Goal: Information Seeking & Learning: Learn about a topic

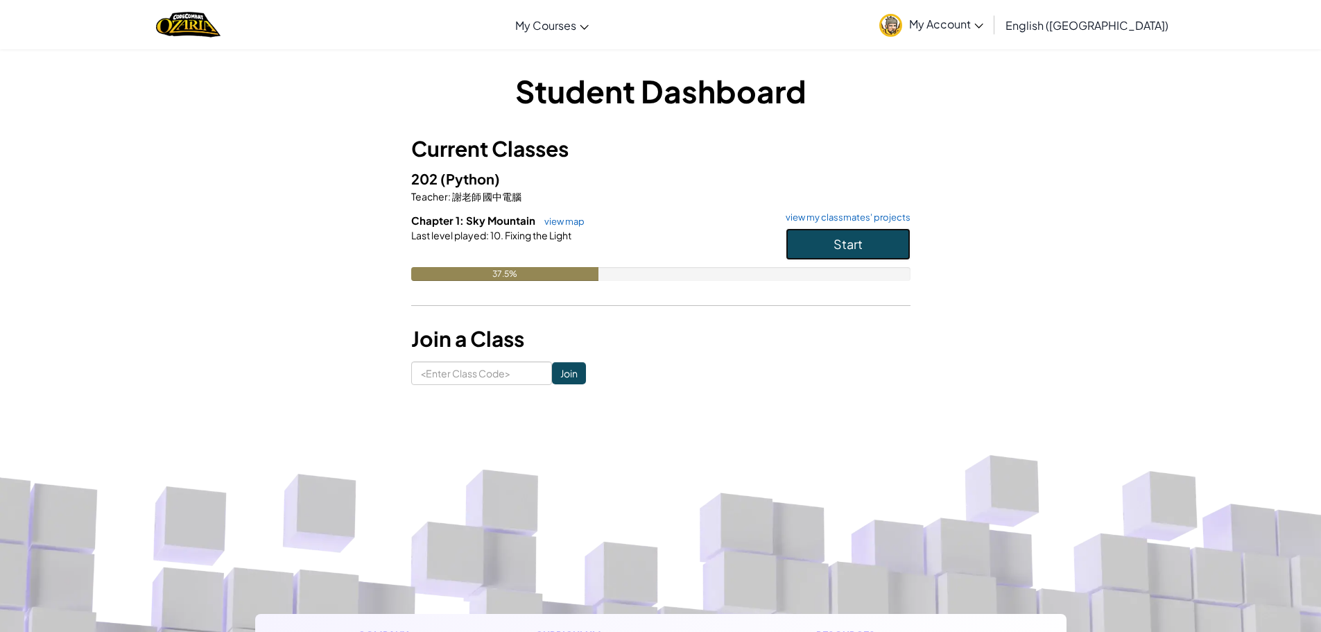
click at [849, 232] on button "Start" at bounding box center [848, 244] width 125 height 32
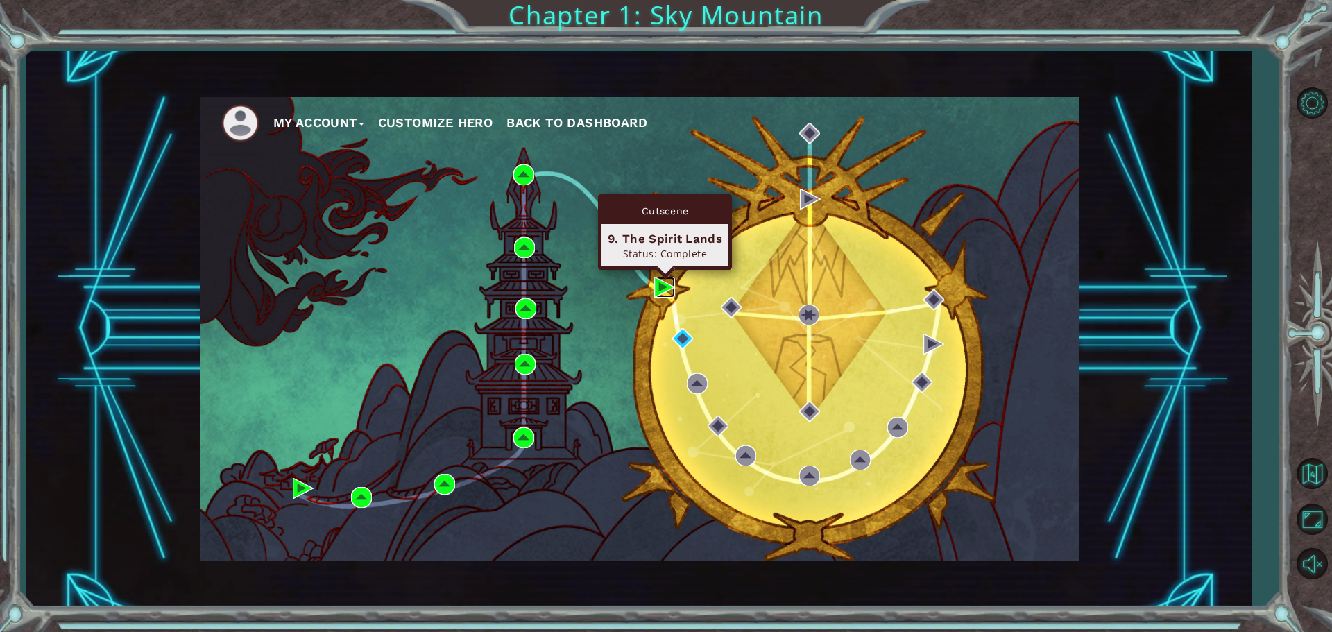
click at [663, 289] on img at bounding box center [664, 287] width 21 height 21
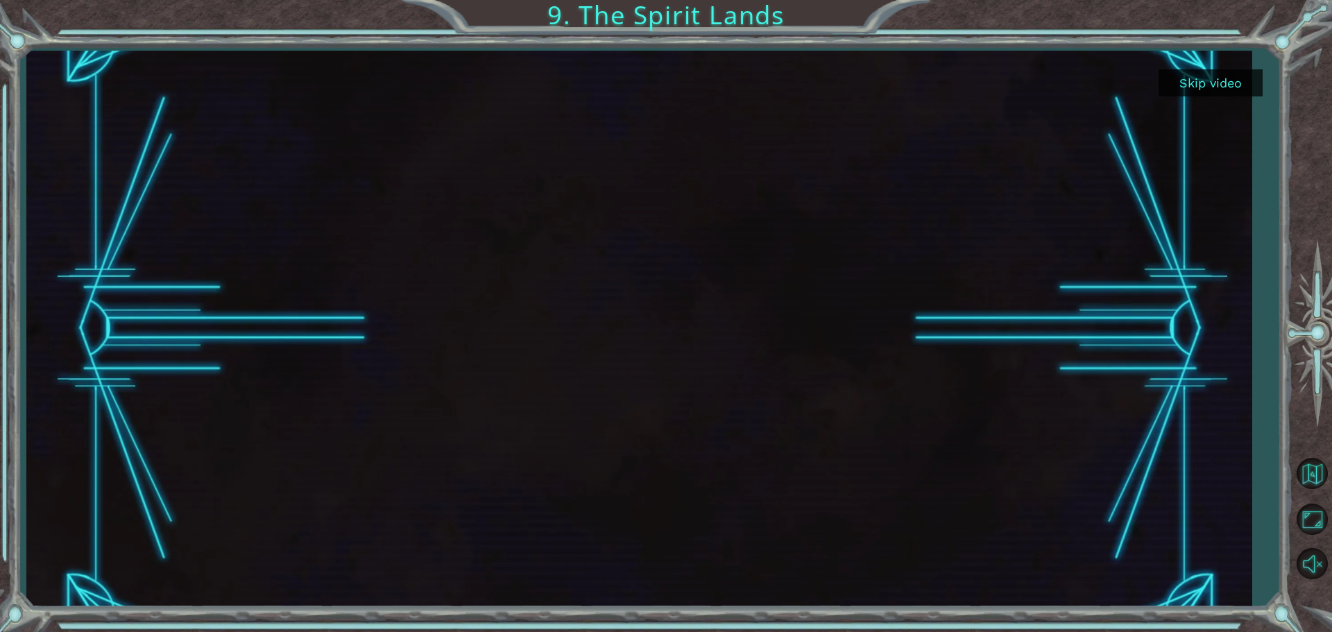
click at [1203, 81] on button "Skip video" at bounding box center [1210, 82] width 104 height 27
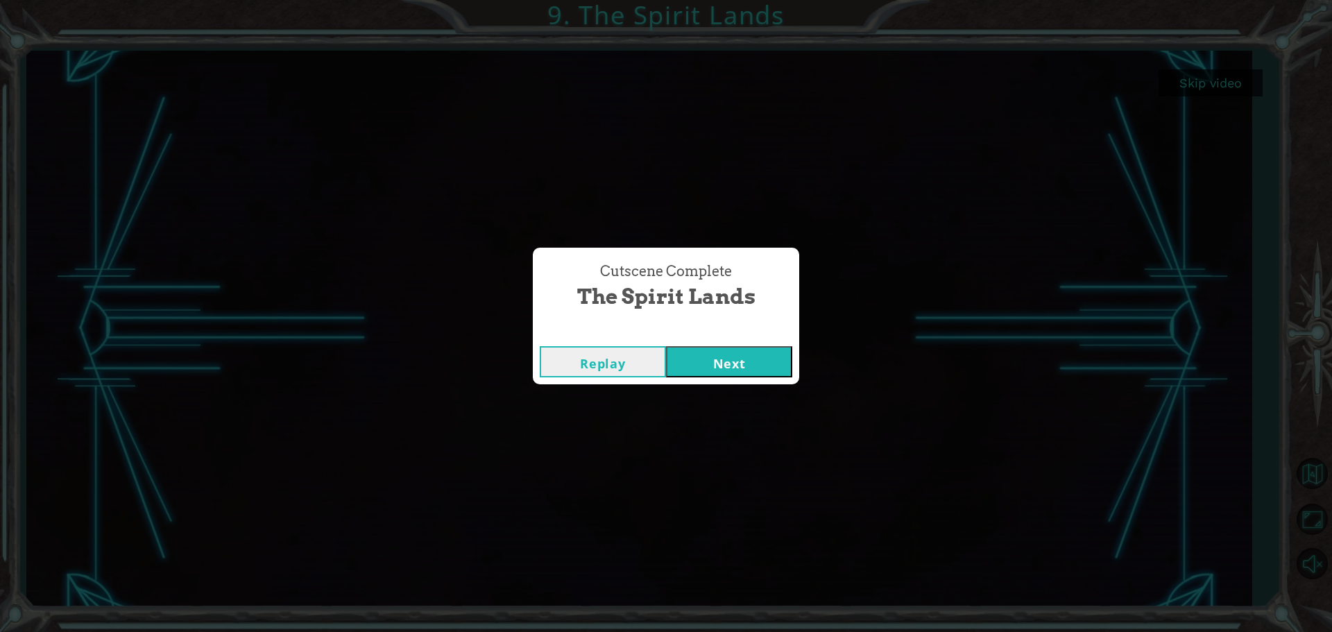
click at [712, 360] on button "Next" at bounding box center [729, 361] width 126 height 31
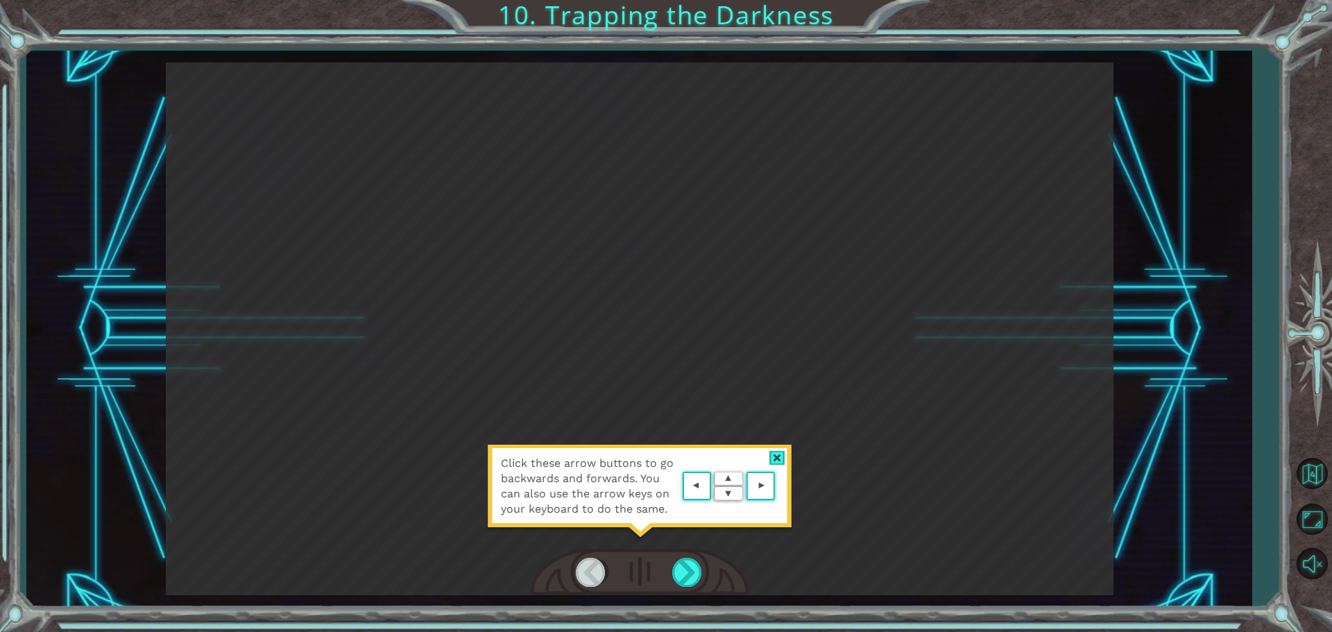
click at [780, 457] on div at bounding box center [777, 458] width 16 height 15
click at [780, 457] on div "Click these arrow buttons to go backwards and forwards. You can also use the ar…" at bounding box center [639, 328] width 947 height 533
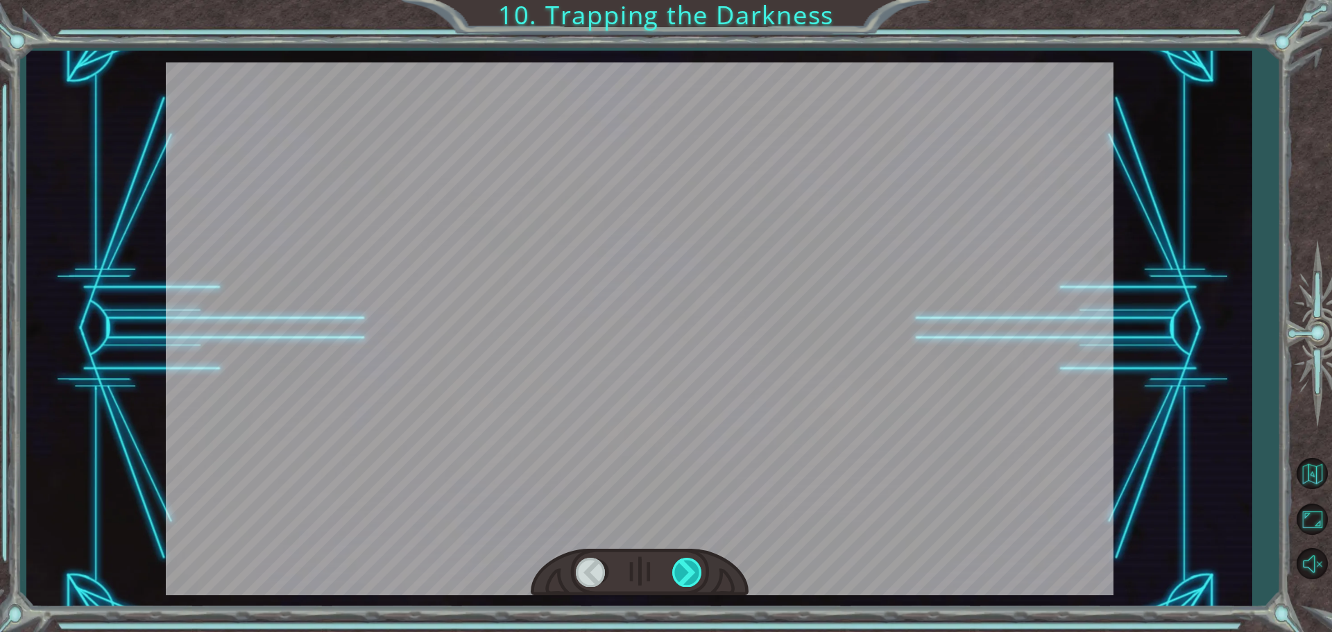
click at [689, 561] on div at bounding box center [687, 572] width 31 height 28
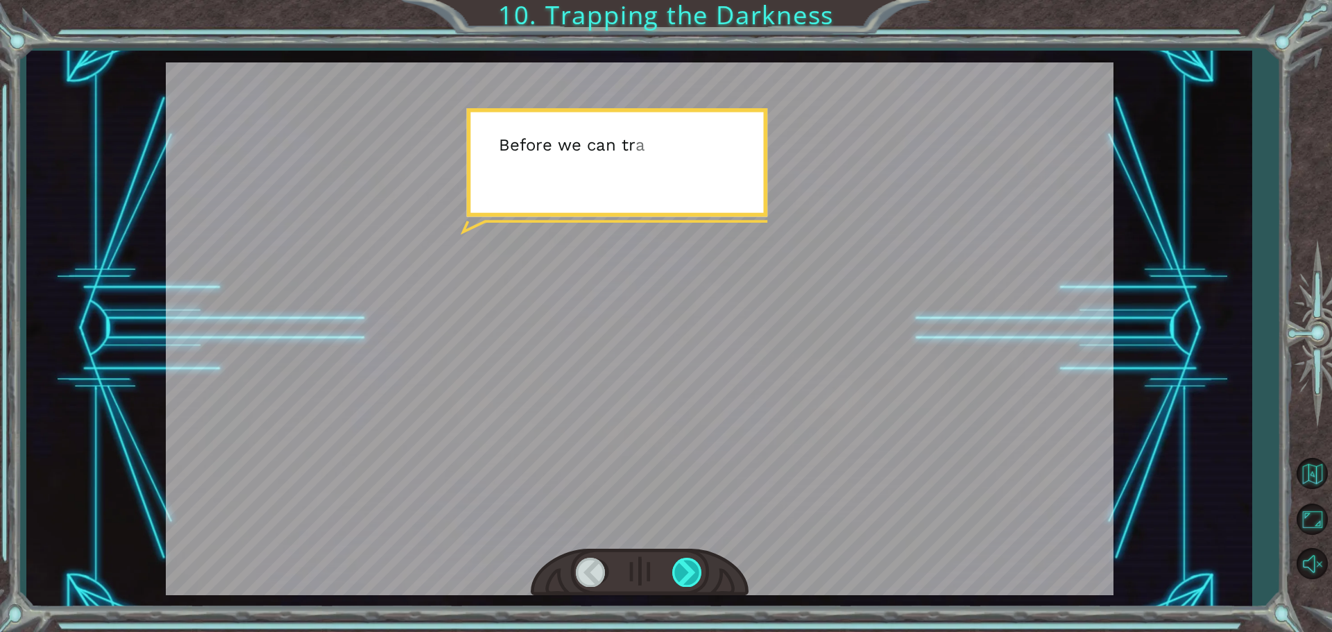
click at [688, 562] on div at bounding box center [687, 572] width 31 height 28
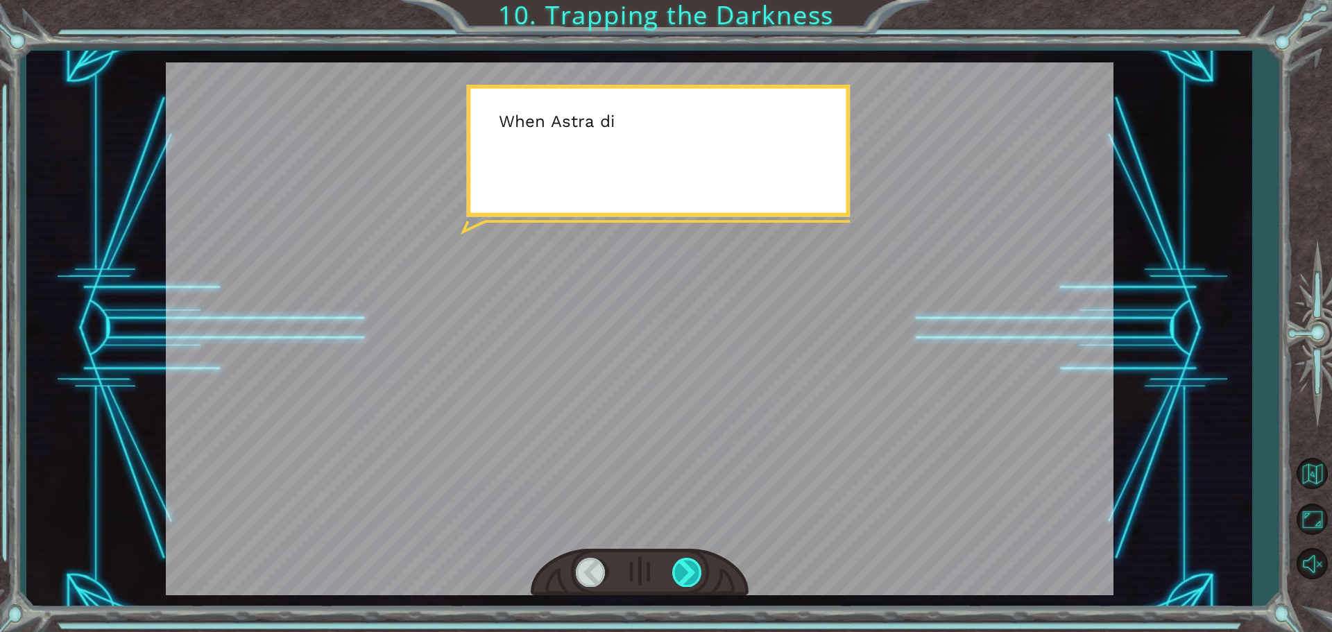
click at [687, 562] on div at bounding box center [687, 572] width 31 height 28
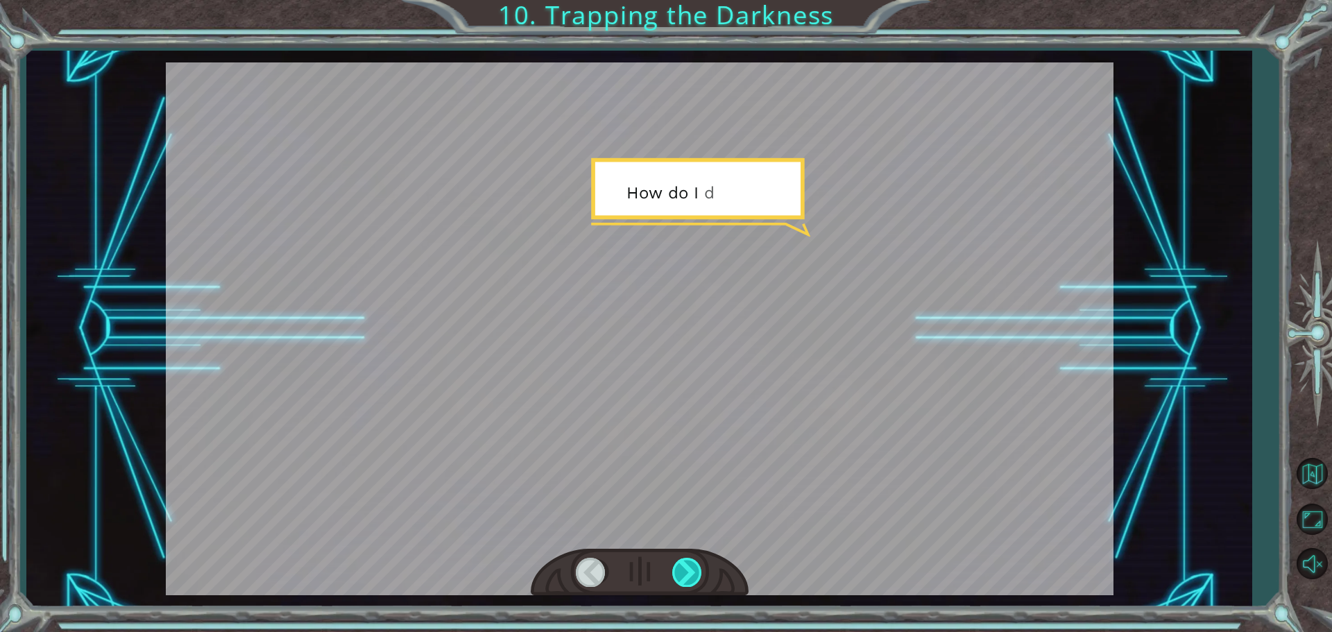
click at [687, 562] on div at bounding box center [687, 572] width 31 height 28
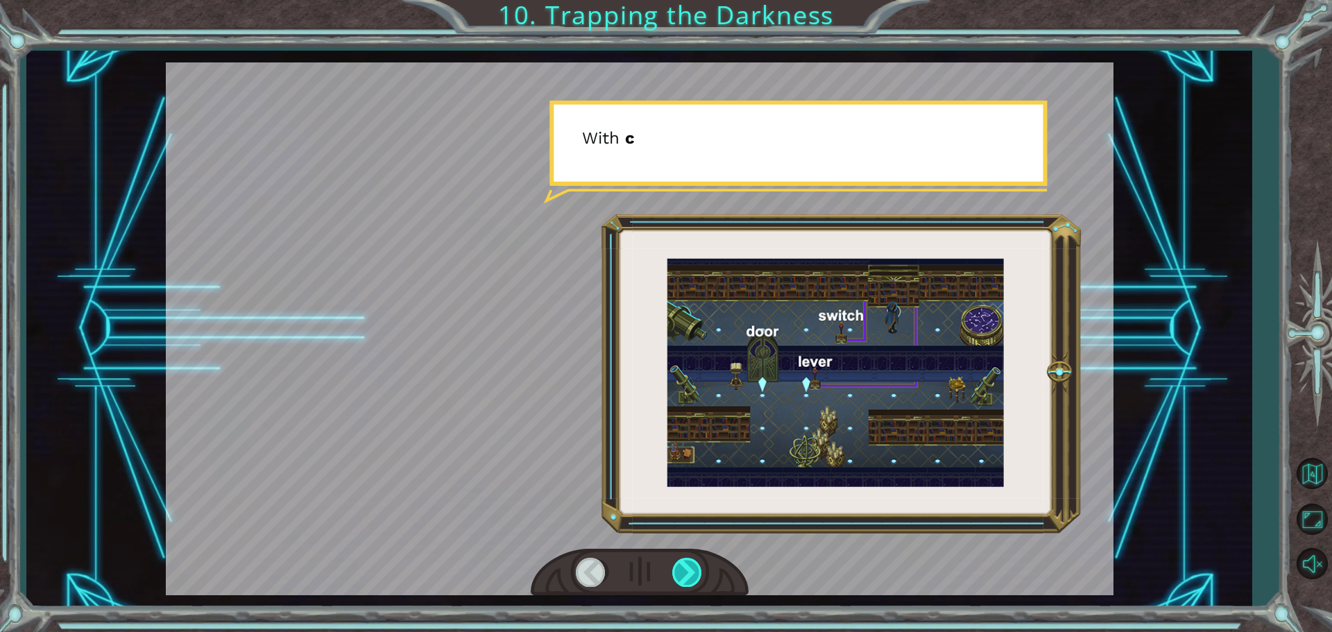
click at [687, 562] on div at bounding box center [687, 572] width 31 height 28
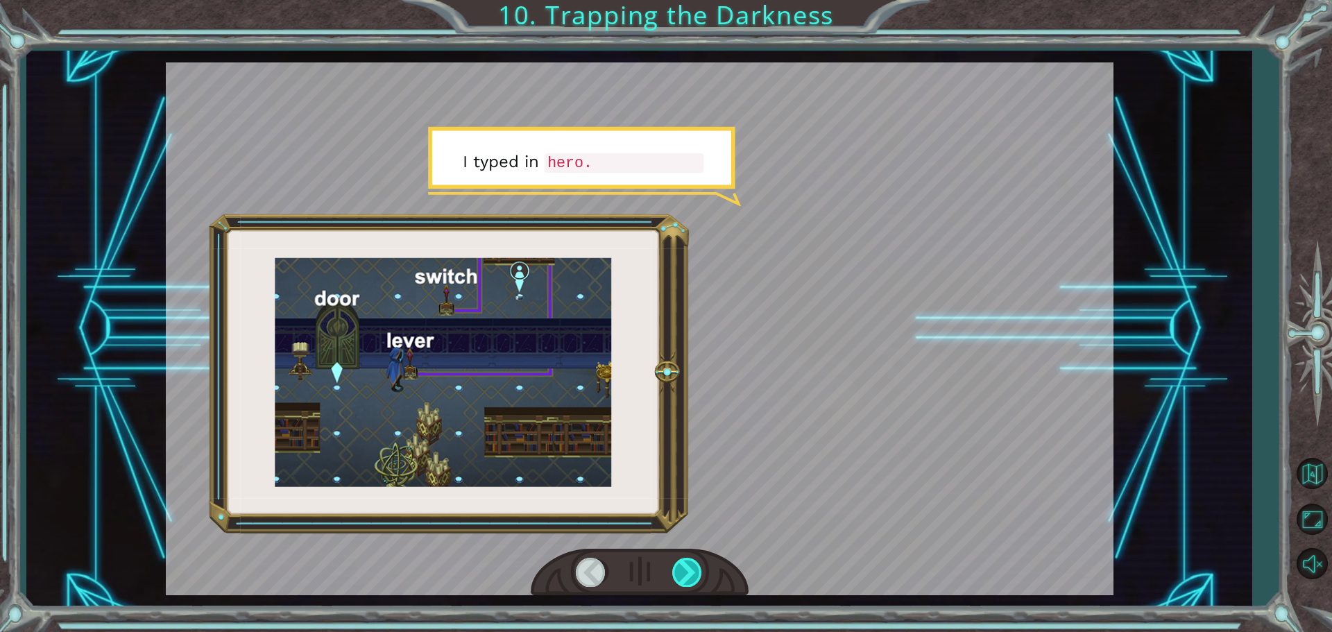
click at [687, 562] on div at bounding box center [687, 572] width 31 height 28
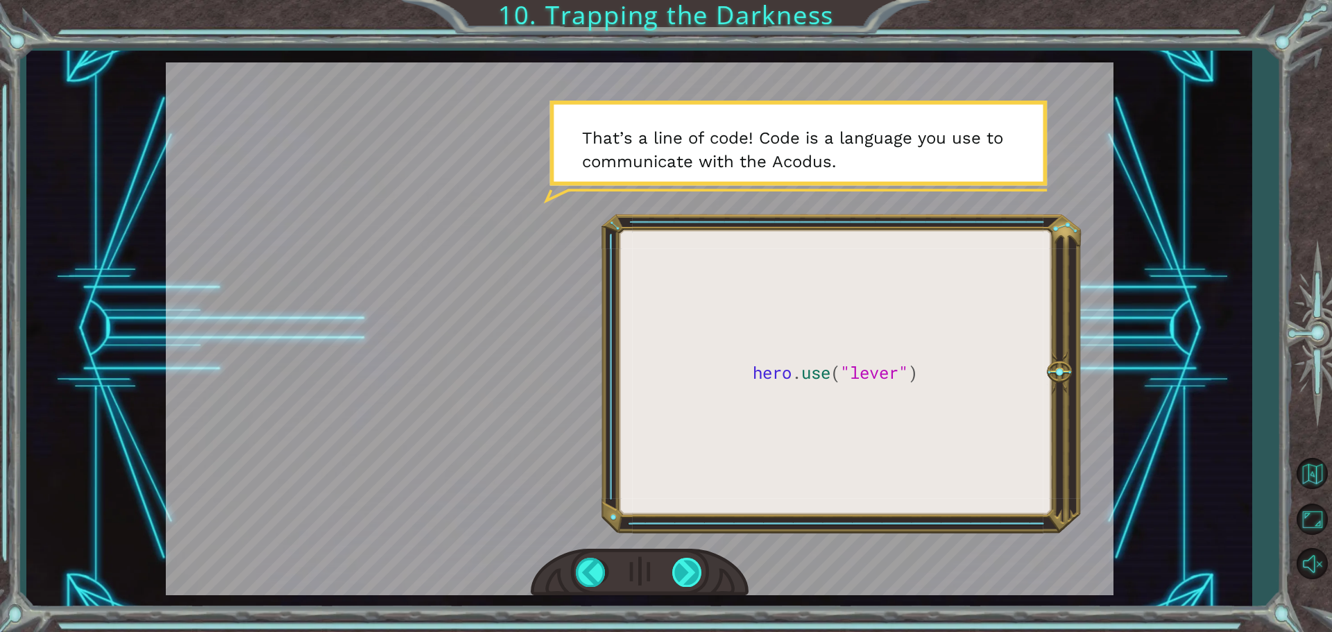
click at [692, 568] on div at bounding box center [687, 572] width 31 height 28
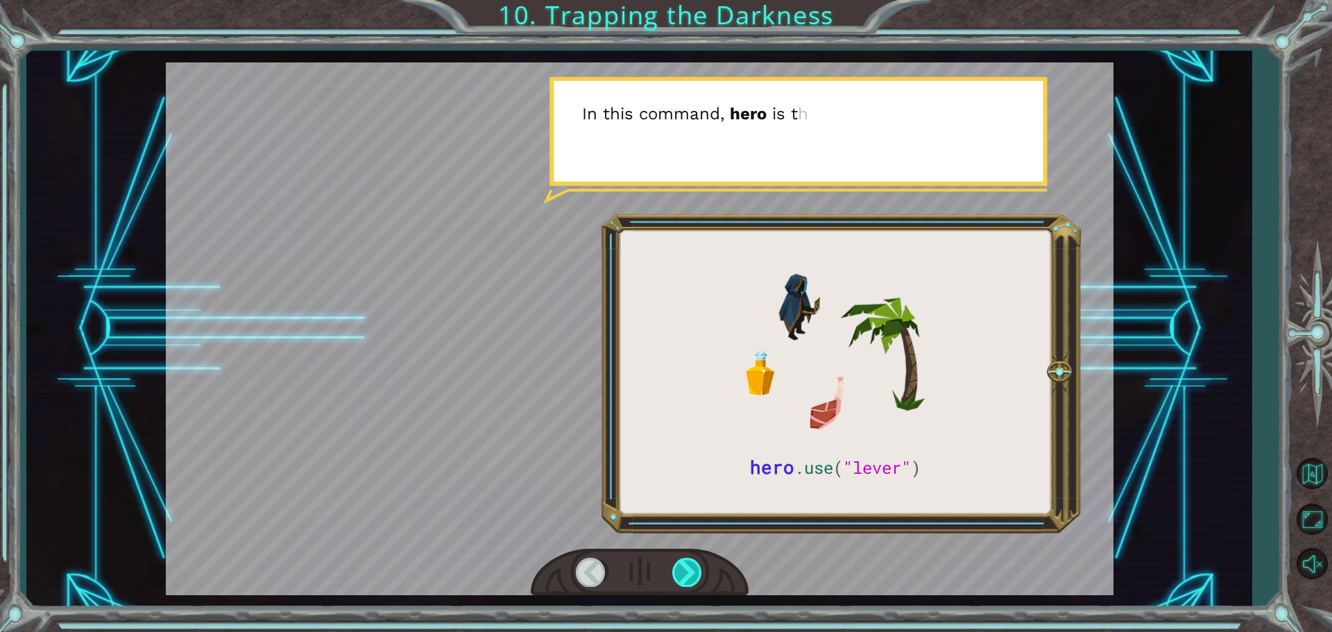
click at [692, 568] on div at bounding box center [687, 572] width 31 height 28
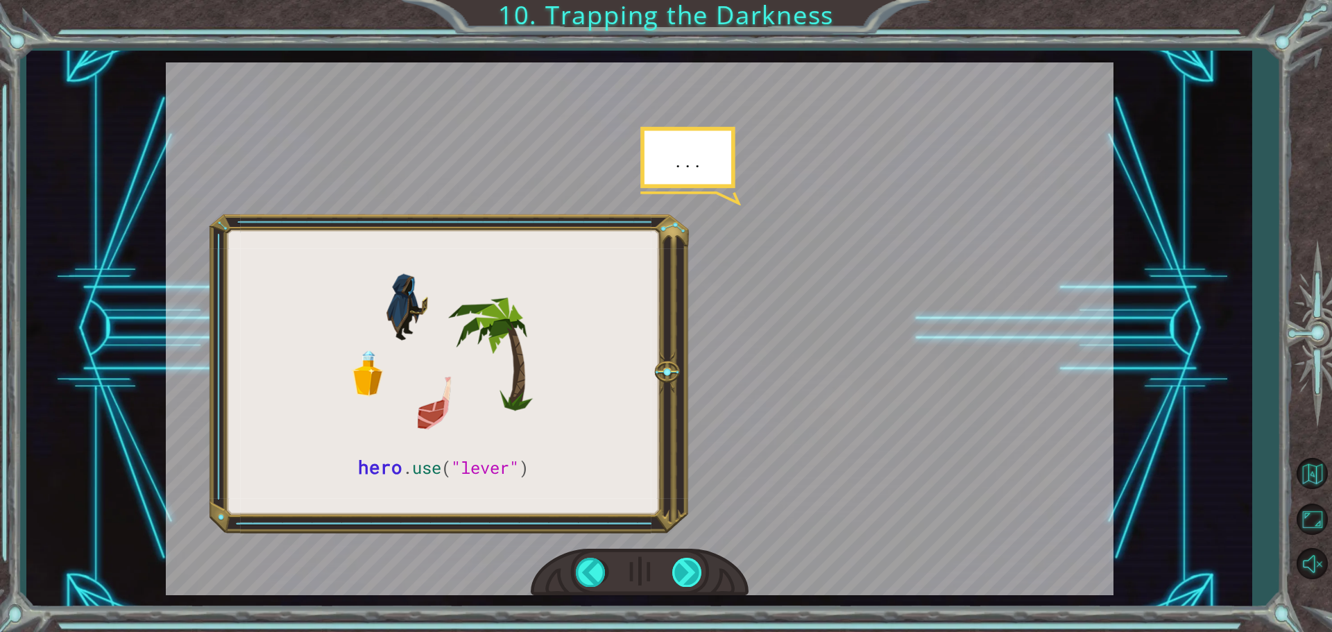
click at [692, 568] on div at bounding box center [687, 572] width 31 height 28
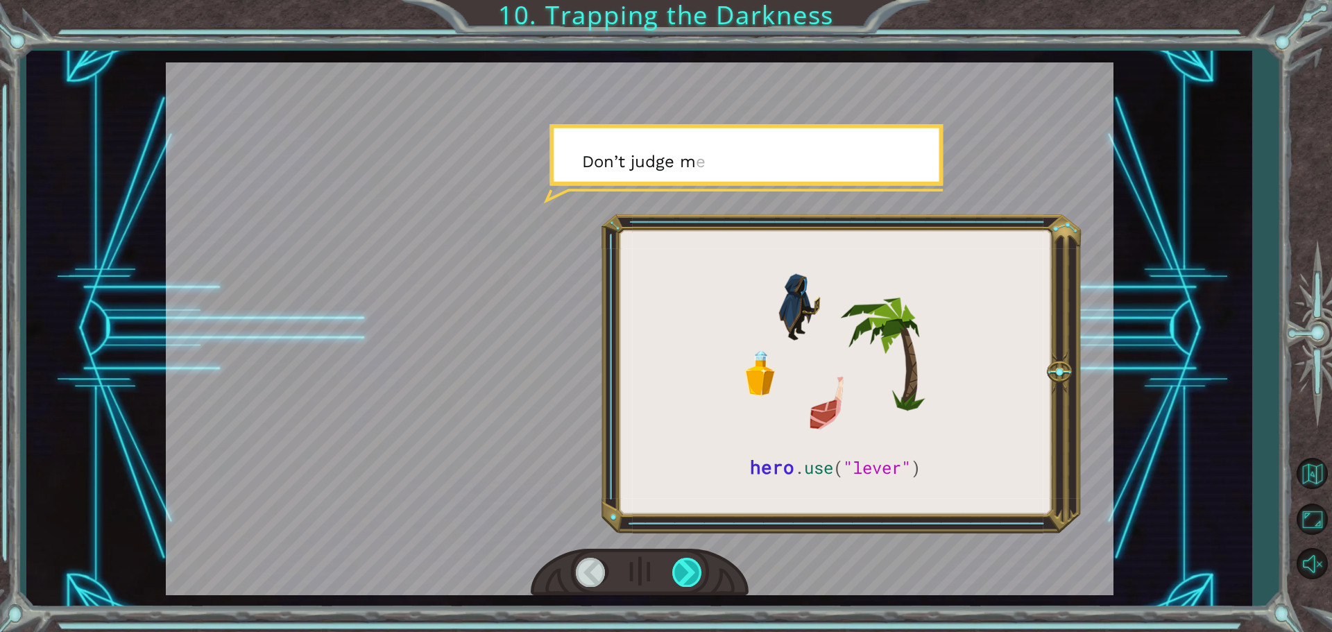
click at [692, 568] on div at bounding box center [687, 572] width 31 height 28
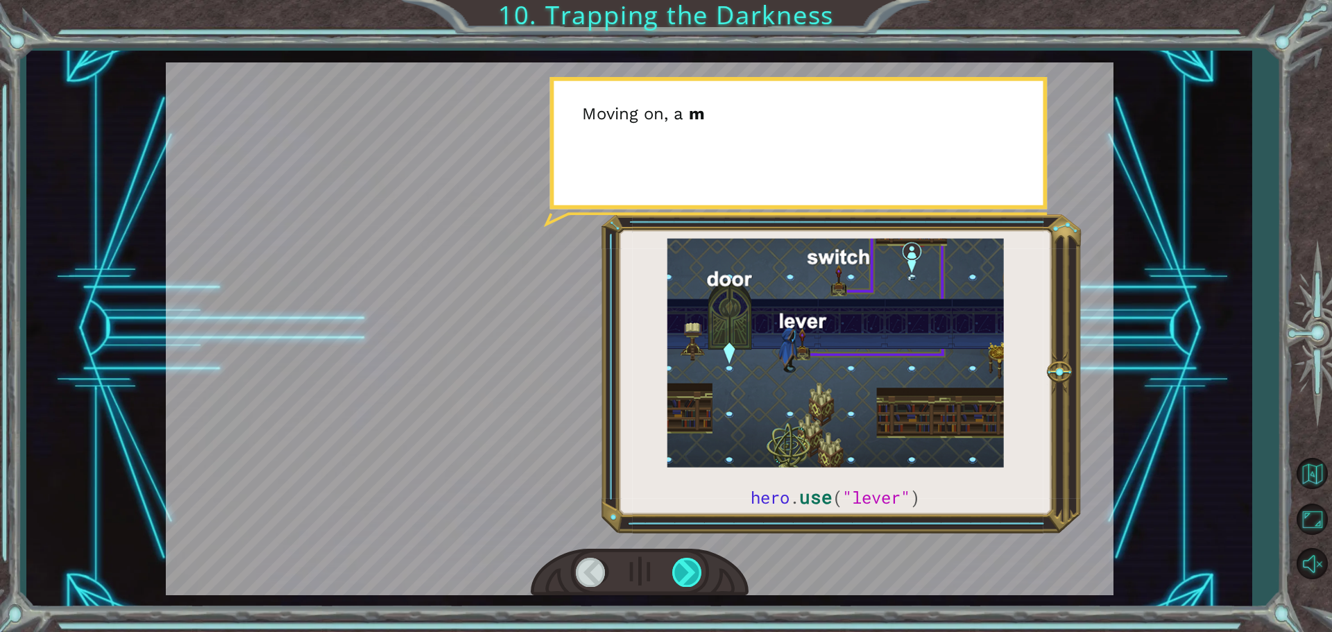
click at [692, 568] on div at bounding box center [687, 572] width 31 height 28
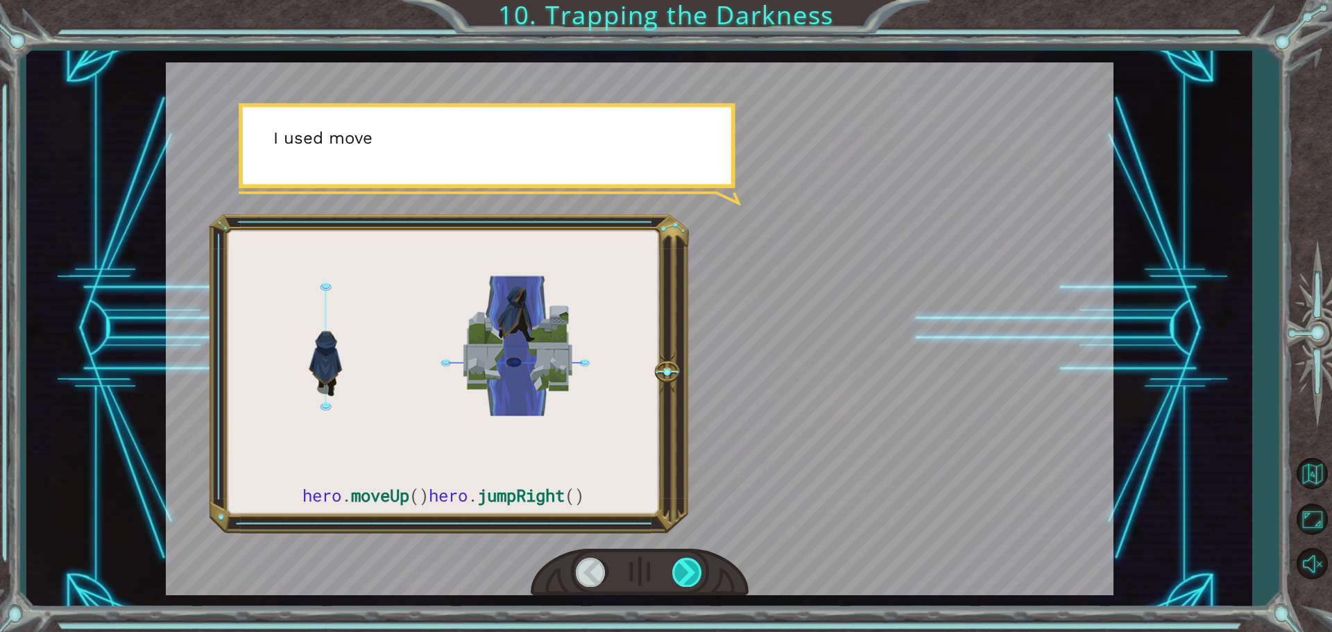
click at [692, 568] on div at bounding box center [687, 572] width 31 height 28
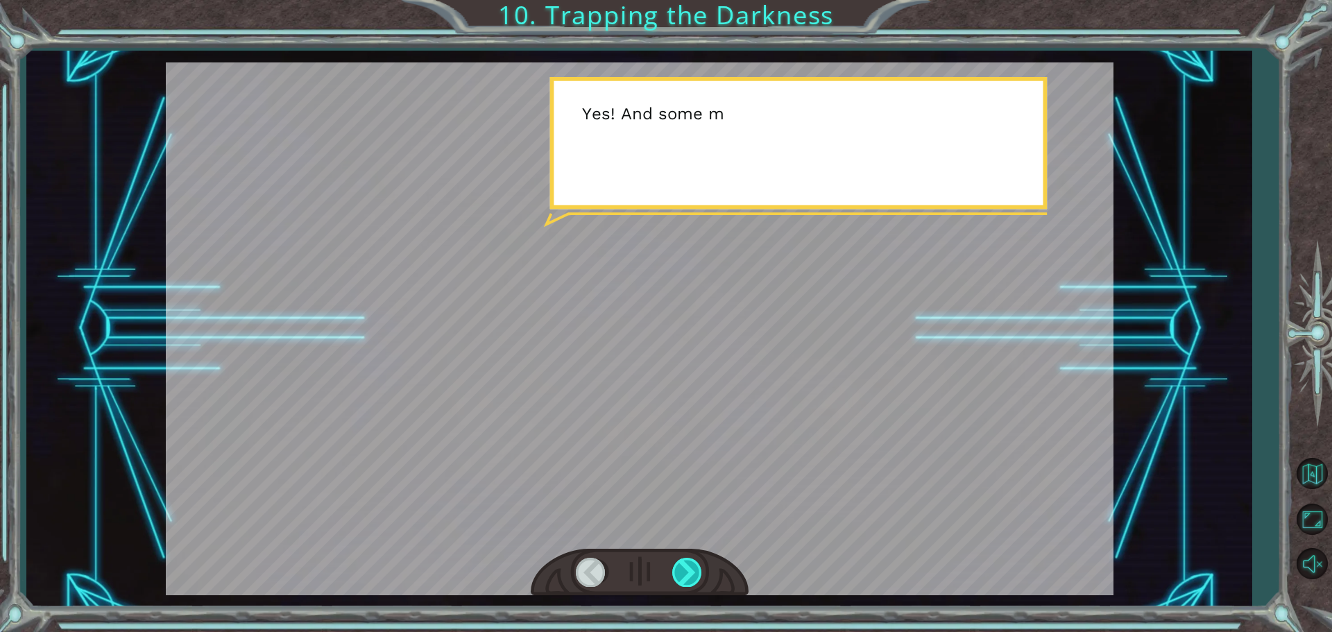
click at [692, 568] on div at bounding box center [687, 572] width 31 height 28
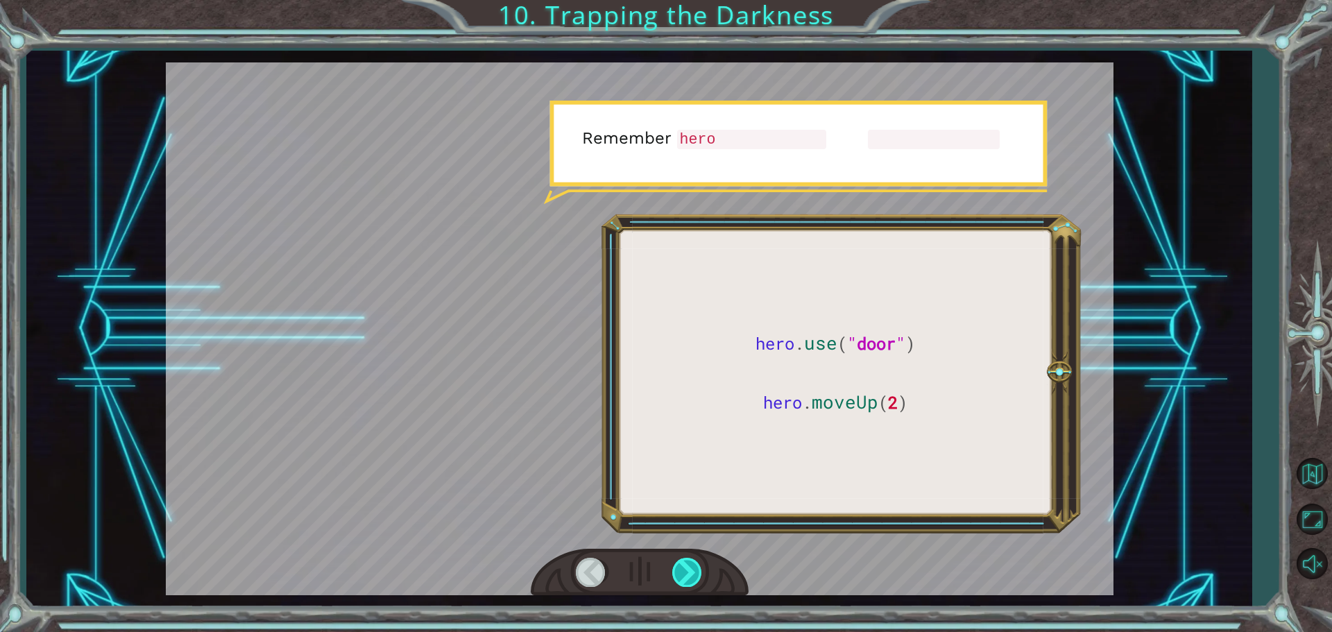
click at [692, 568] on div at bounding box center [687, 572] width 31 height 28
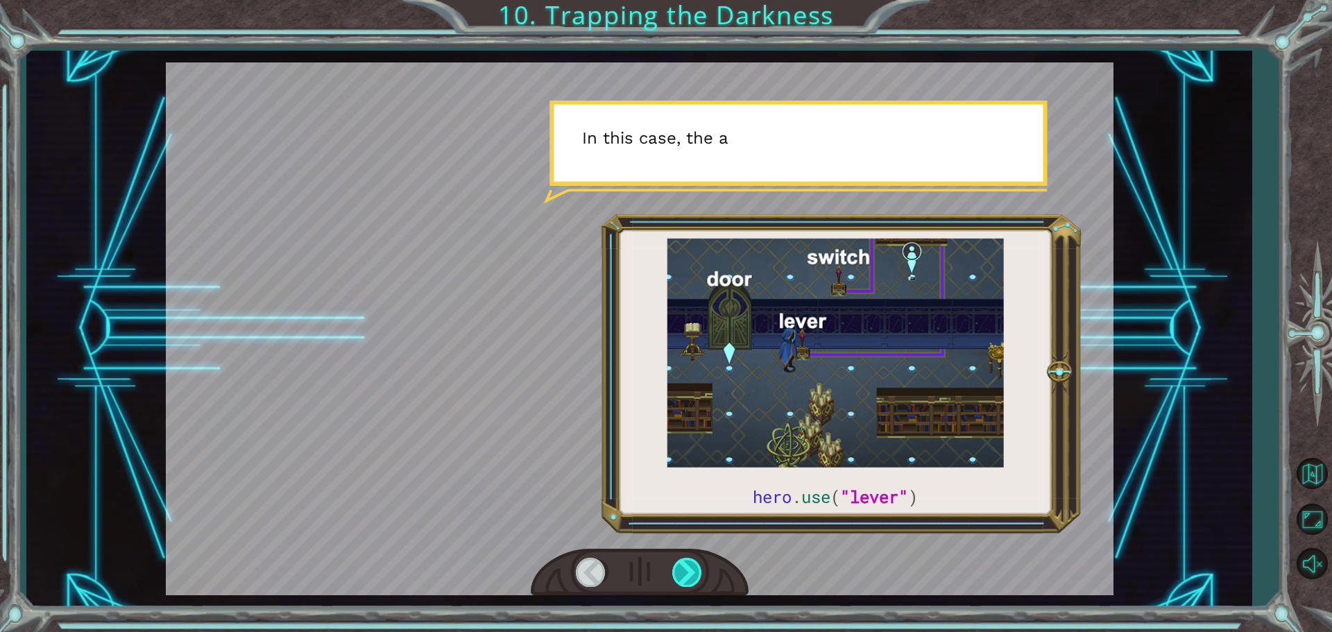
click at [692, 568] on div at bounding box center [687, 572] width 31 height 28
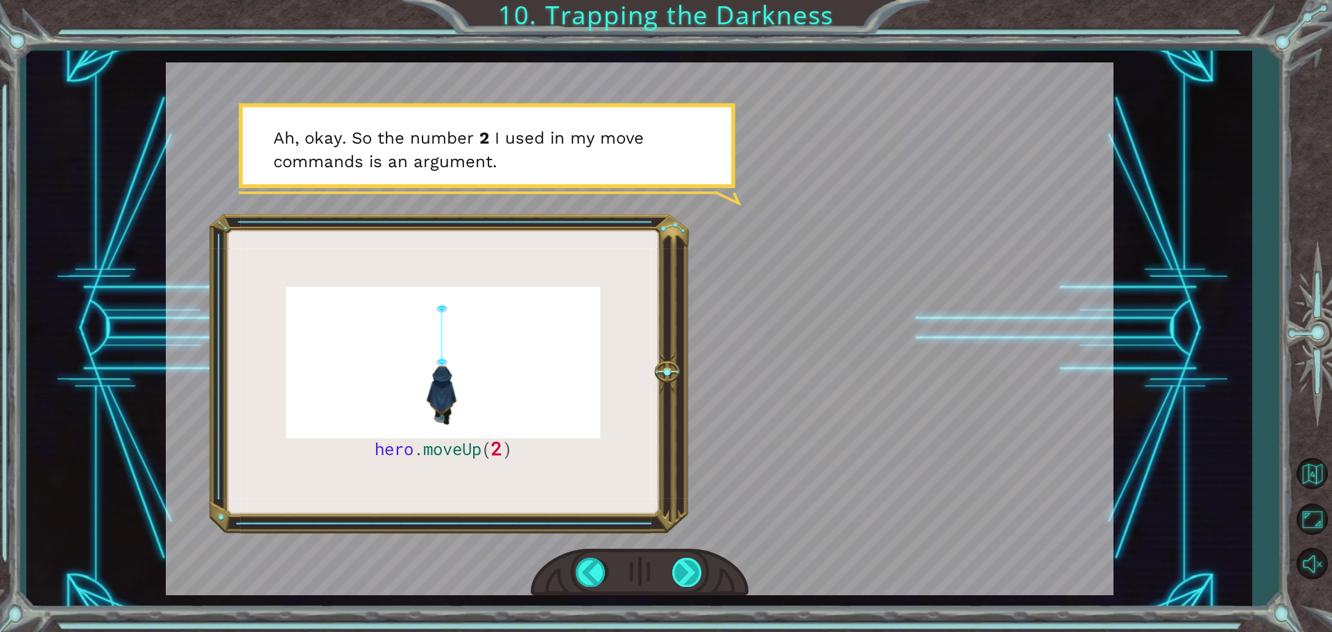
click at [689, 574] on div at bounding box center [687, 572] width 31 height 28
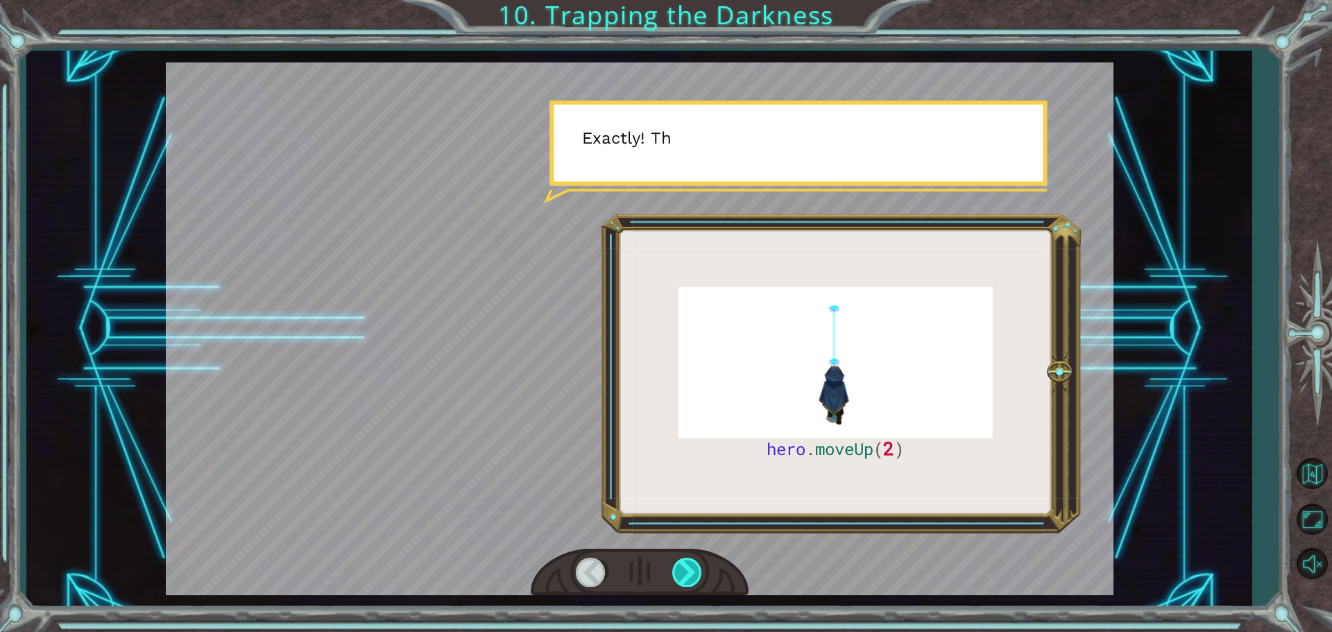
click at [689, 574] on div at bounding box center [687, 572] width 31 height 28
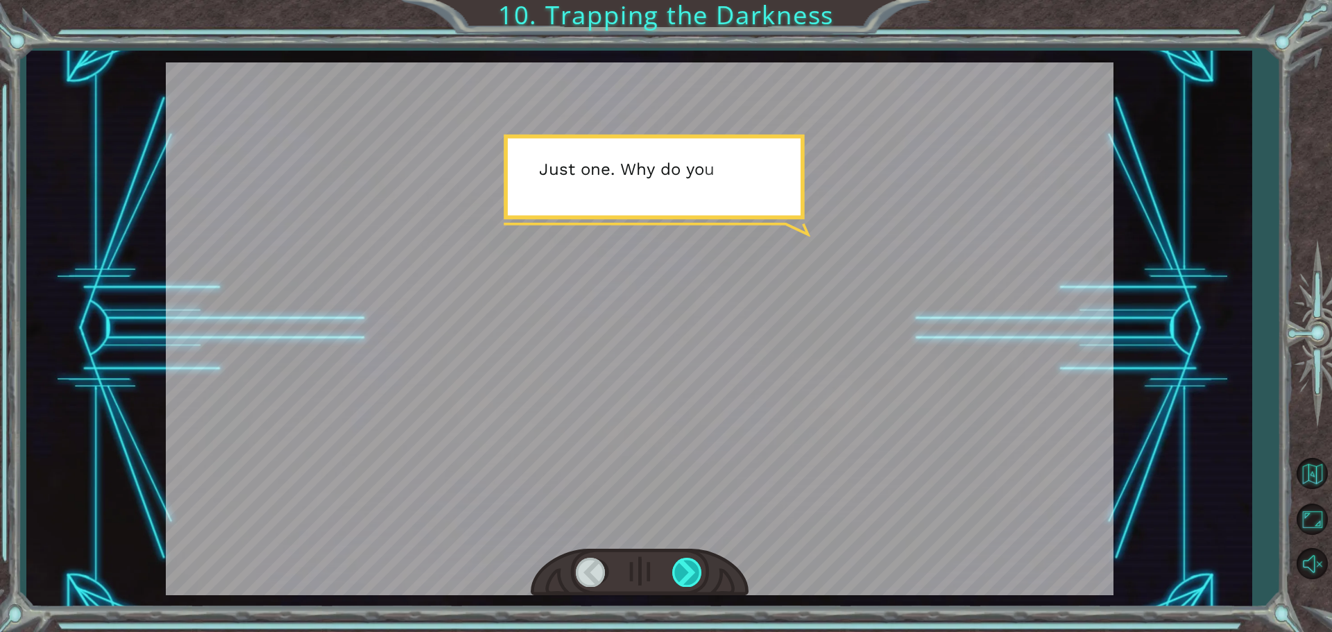
click at [689, 574] on div at bounding box center [687, 572] width 31 height 28
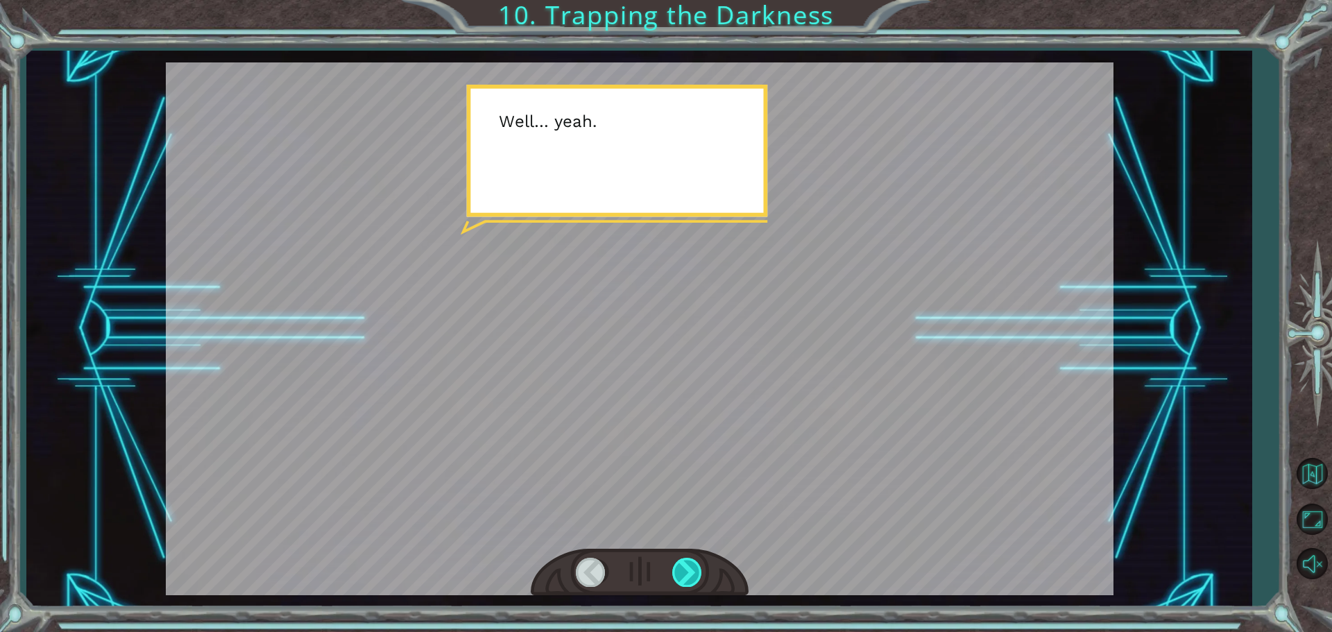
click at [689, 574] on div at bounding box center [687, 572] width 31 height 28
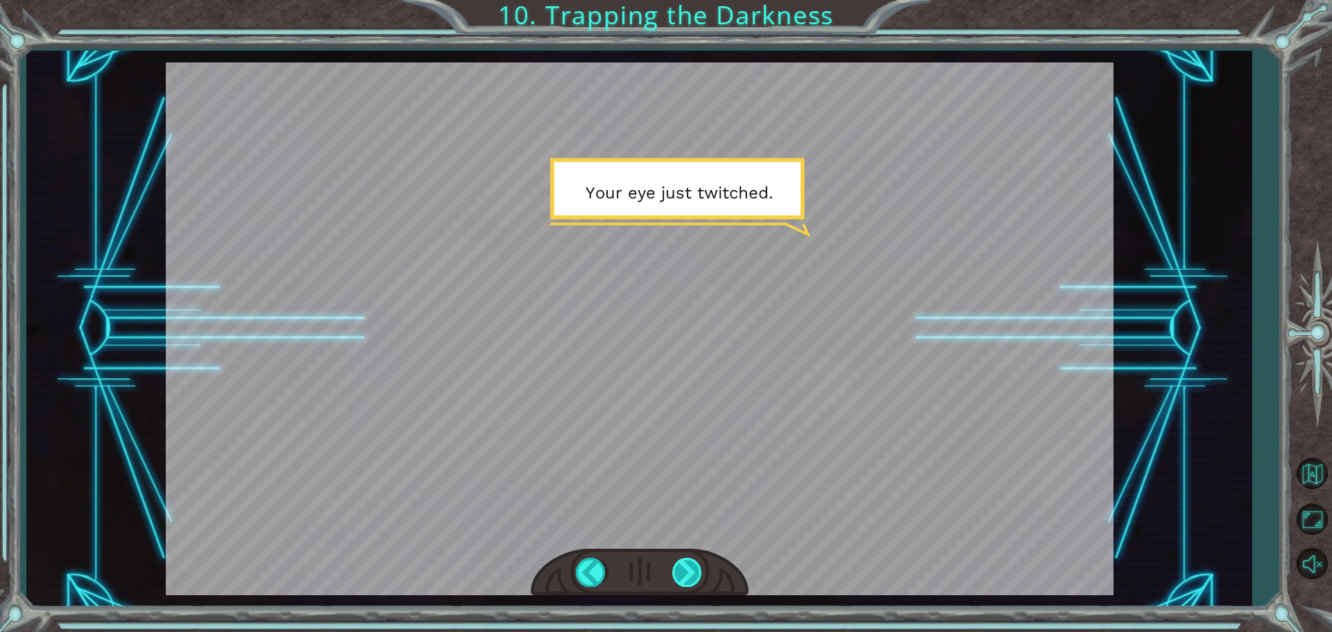
click at [689, 574] on div at bounding box center [687, 572] width 31 height 28
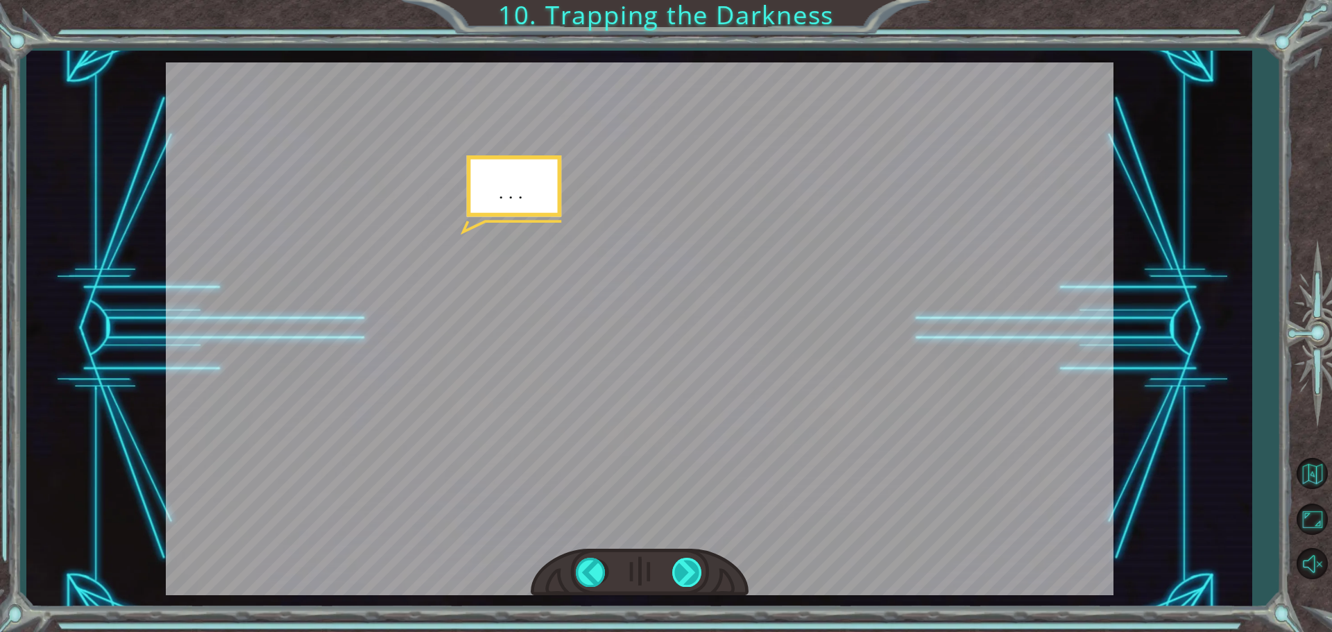
click at [689, 574] on div at bounding box center [687, 572] width 31 height 28
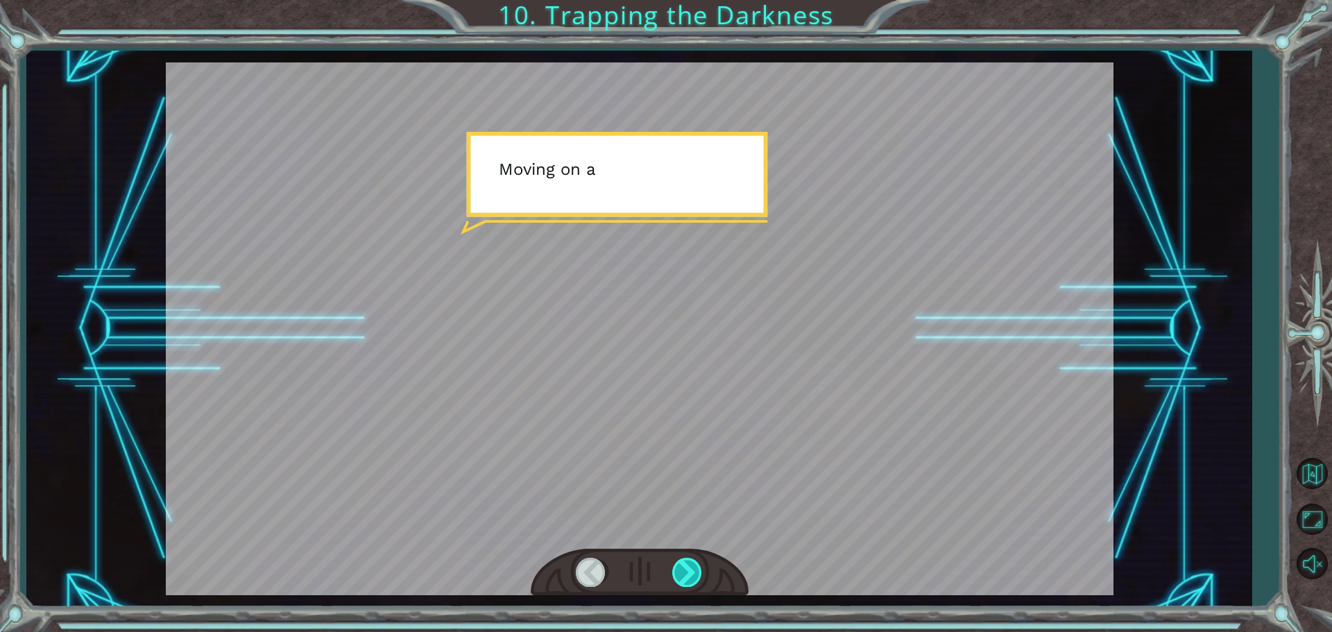
click at [689, 574] on div at bounding box center [687, 572] width 31 height 28
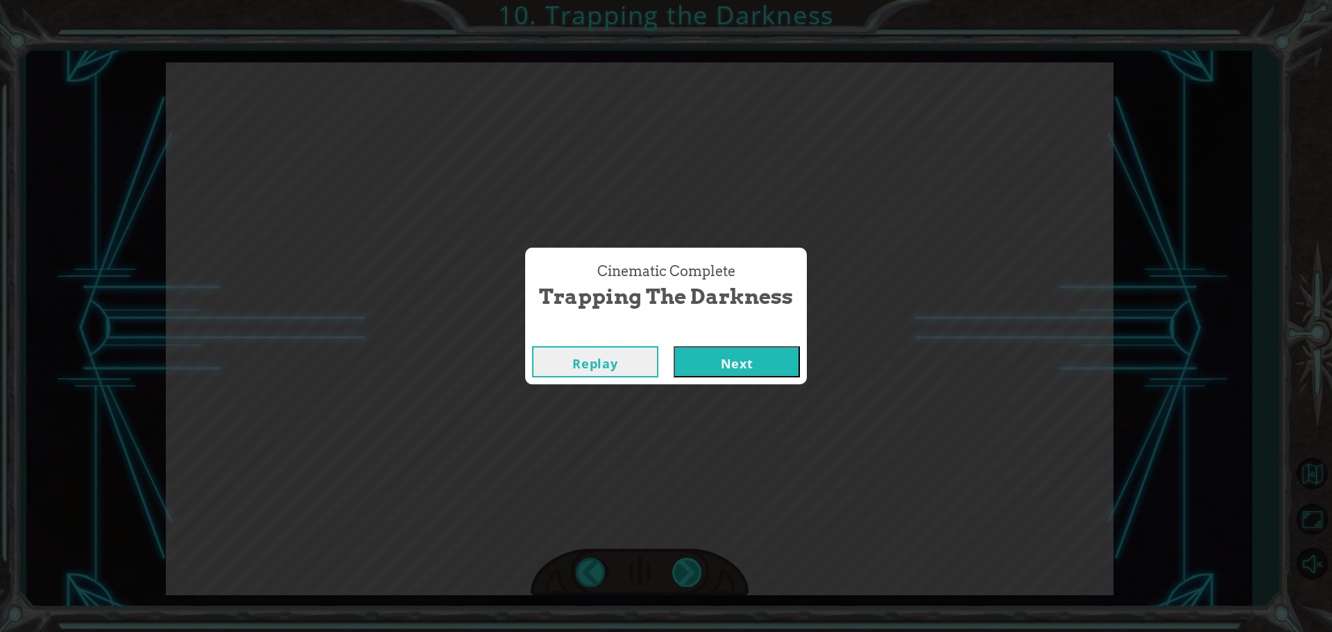
click at [689, 574] on div "Cinematic Complete Trapping the Darkness Replay Next" at bounding box center [666, 316] width 1332 height 632
click at [713, 356] on button "Next" at bounding box center [736, 361] width 126 height 31
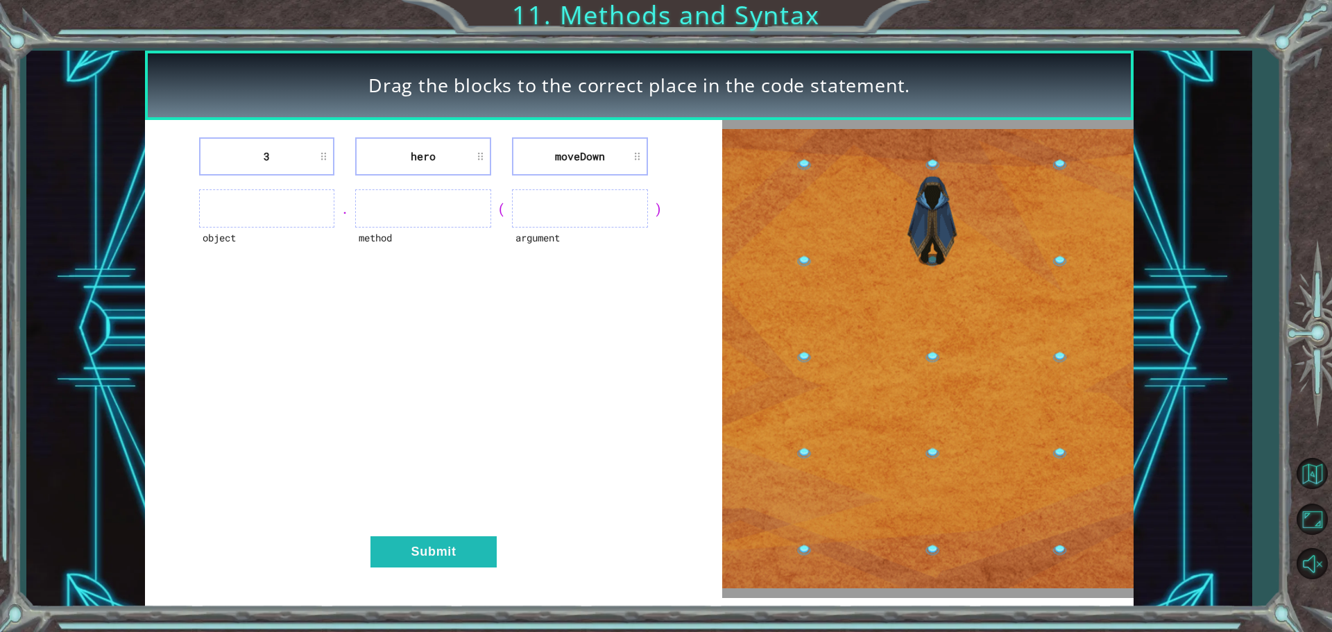
click at [289, 209] on ul at bounding box center [267, 208] width 136 height 38
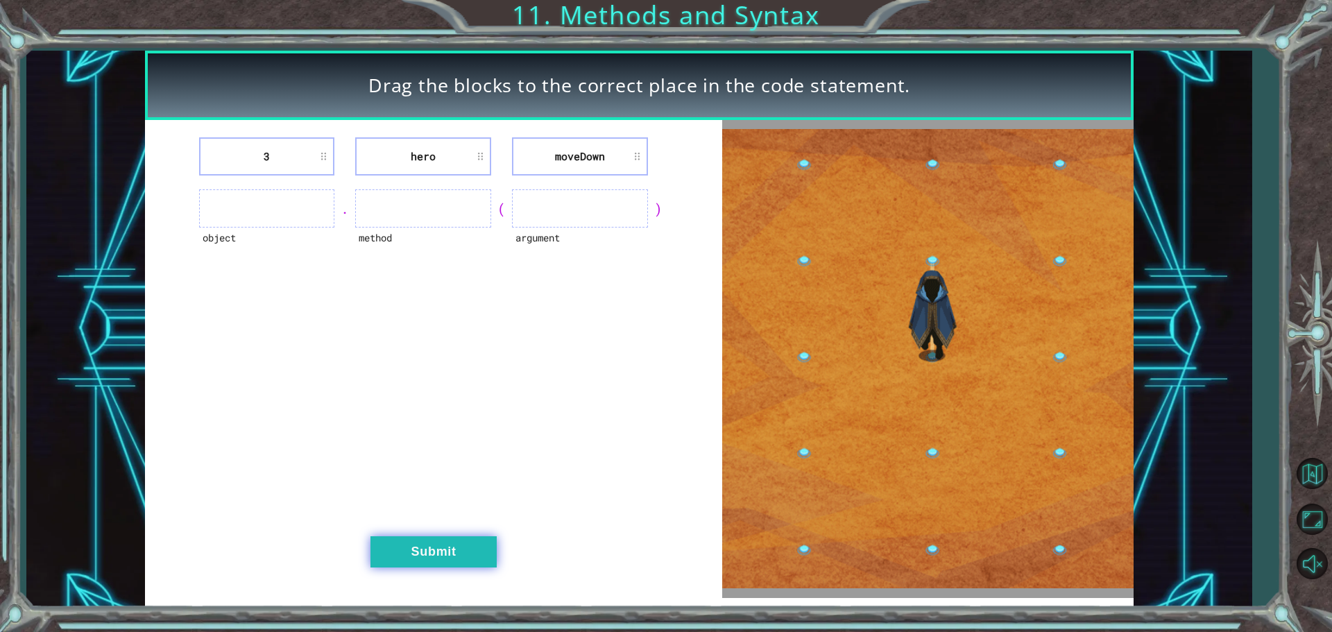
click at [449, 550] on button "Submit" at bounding box center [433, 551] width 126 height 31
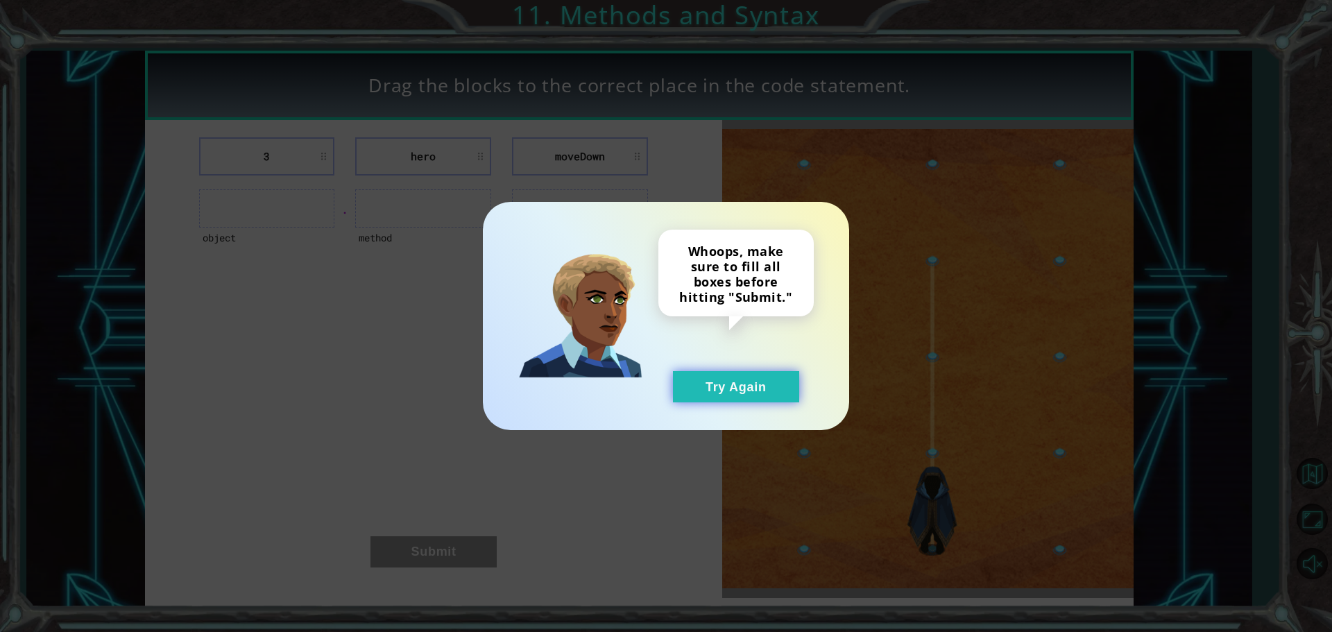
click at [736, 374] on button "Try Again" at bounding box center [736, 386] width 126 height 31
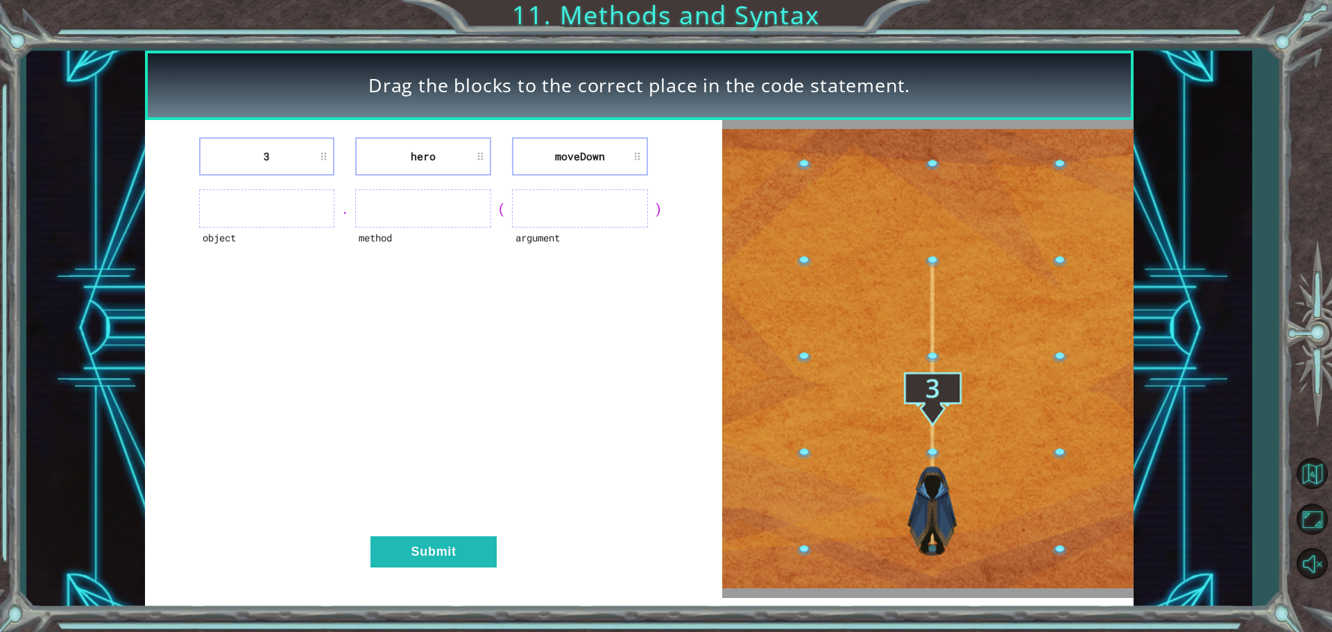
click at [567, 203] on ul at bounding box center [580, 208] width 136 height 38
click at [567, 207] on ul at bounding box center [580, 208] width 136 height 38
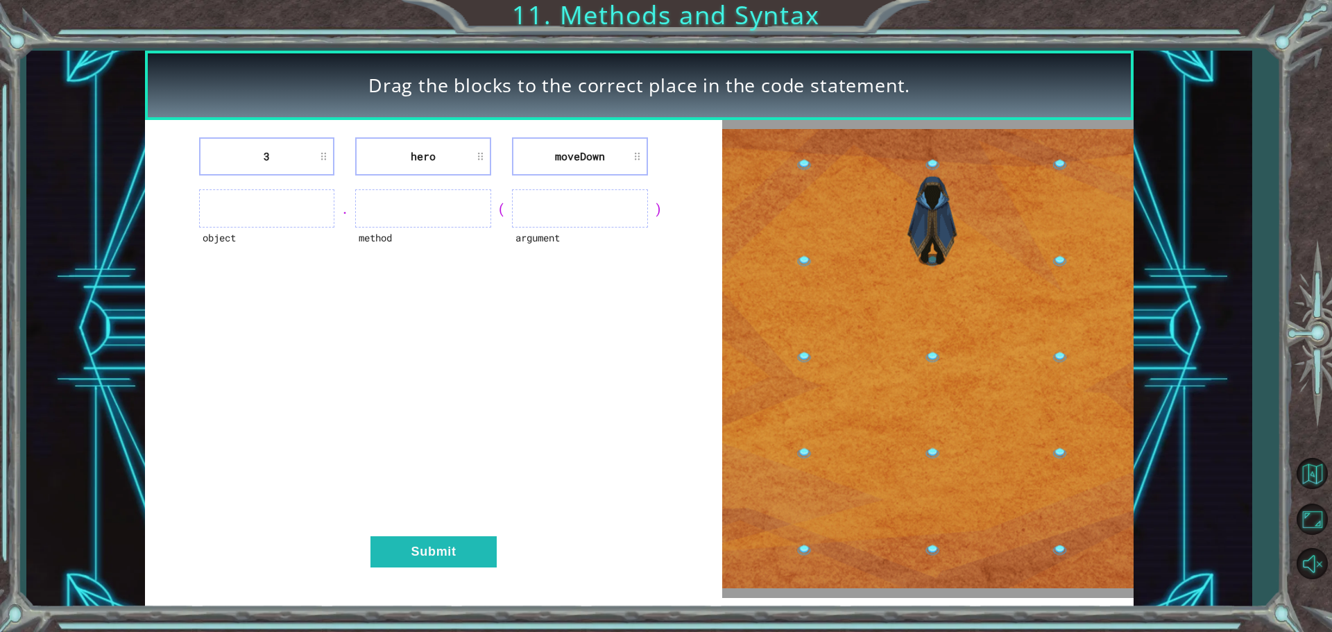
click at [568, 209] on ul at bounding box center [580, 208] width 136 height 38
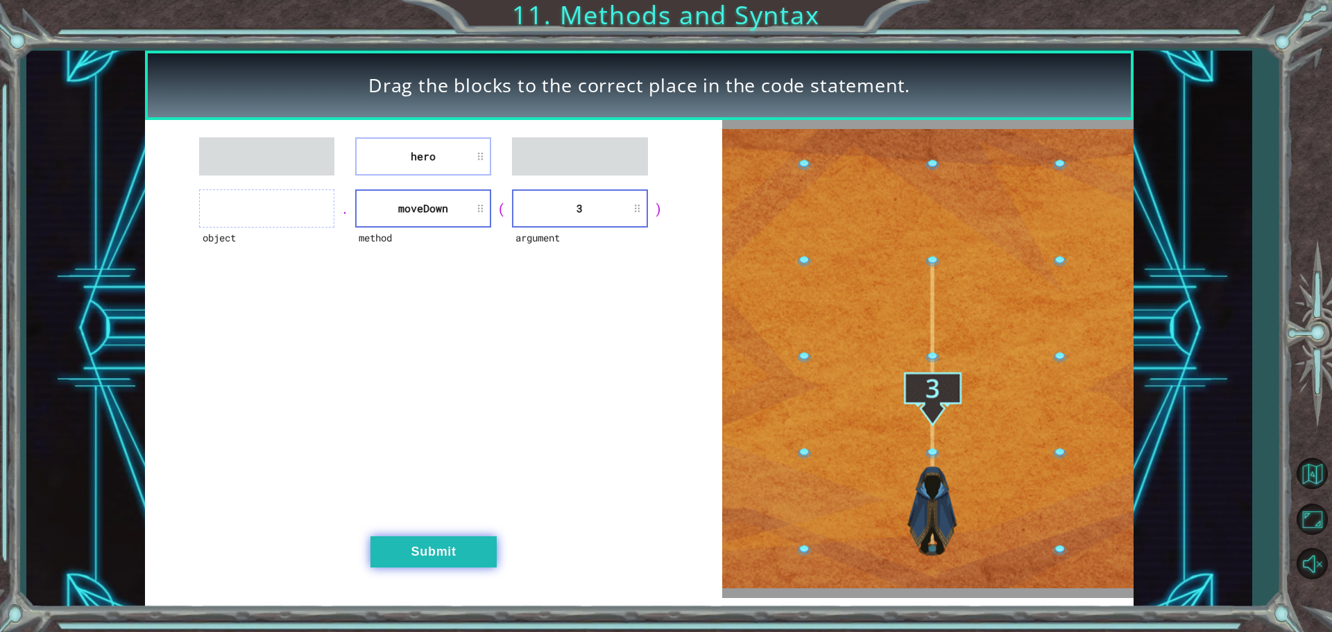
click at [427, 553] on button "Submit" at bounding box center [433, 551] width 126 height 31
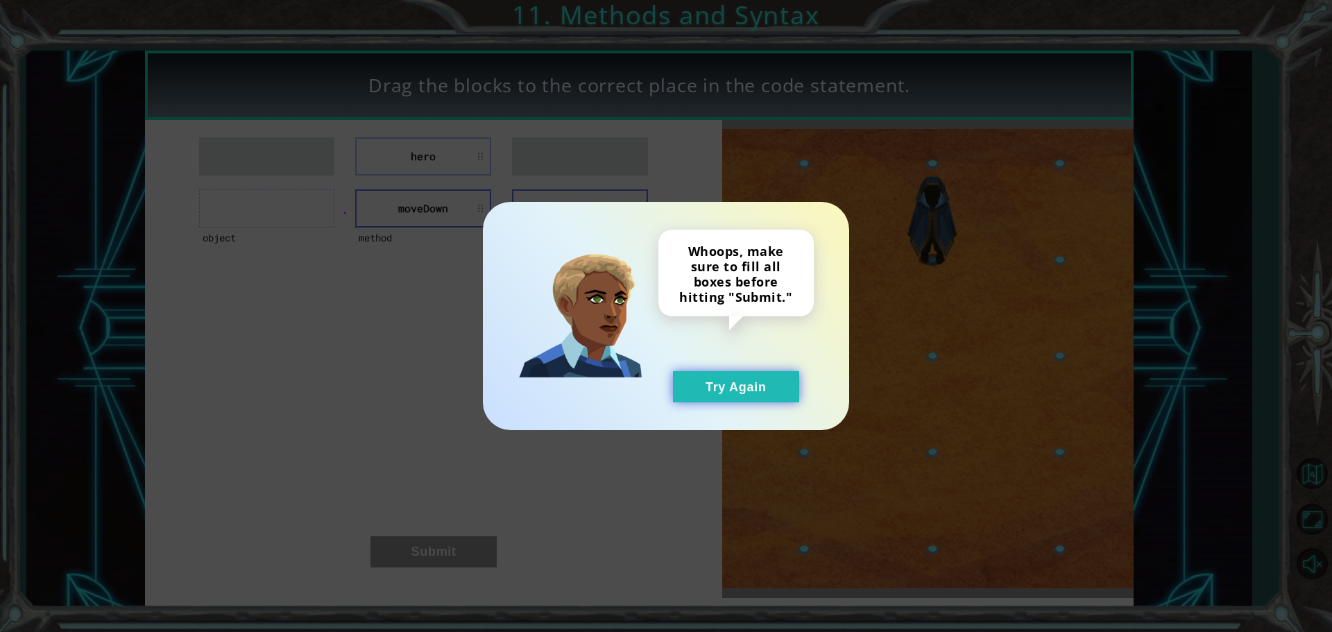
click at [728, 388] on button "Try Again" at bounding box center [736, 386] width 126 height 31
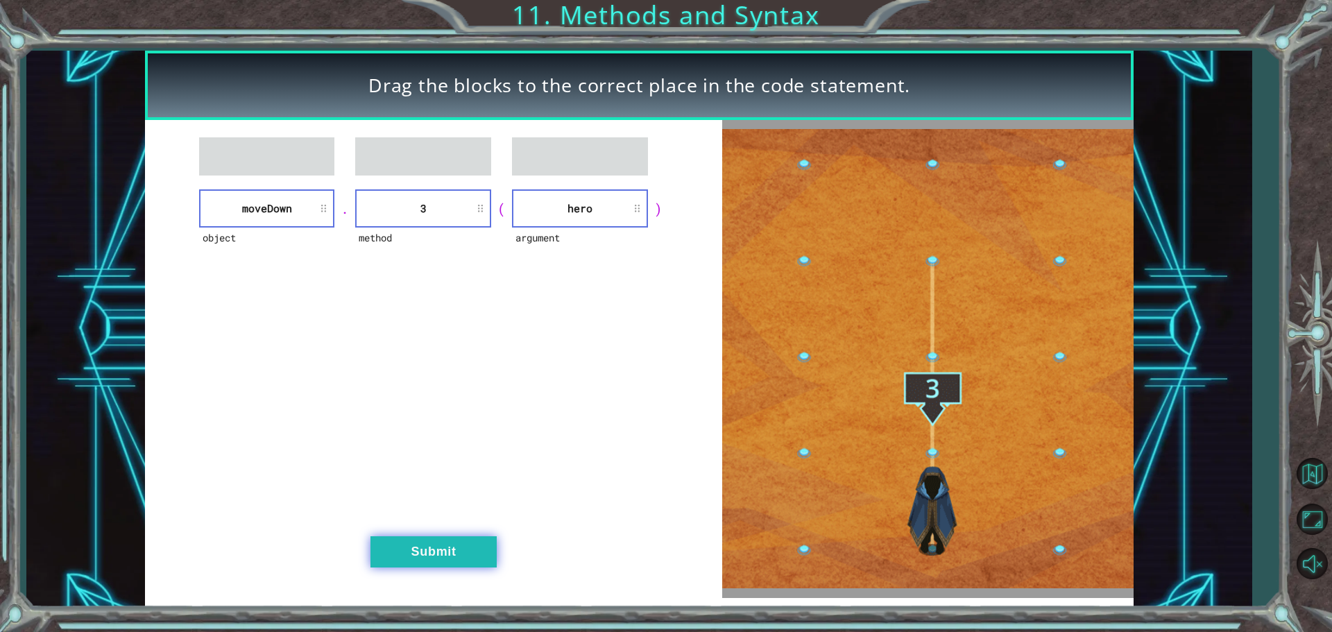
click at [437, 559] on button "Submit" at bounding box center [433, 551] width 126 height 31
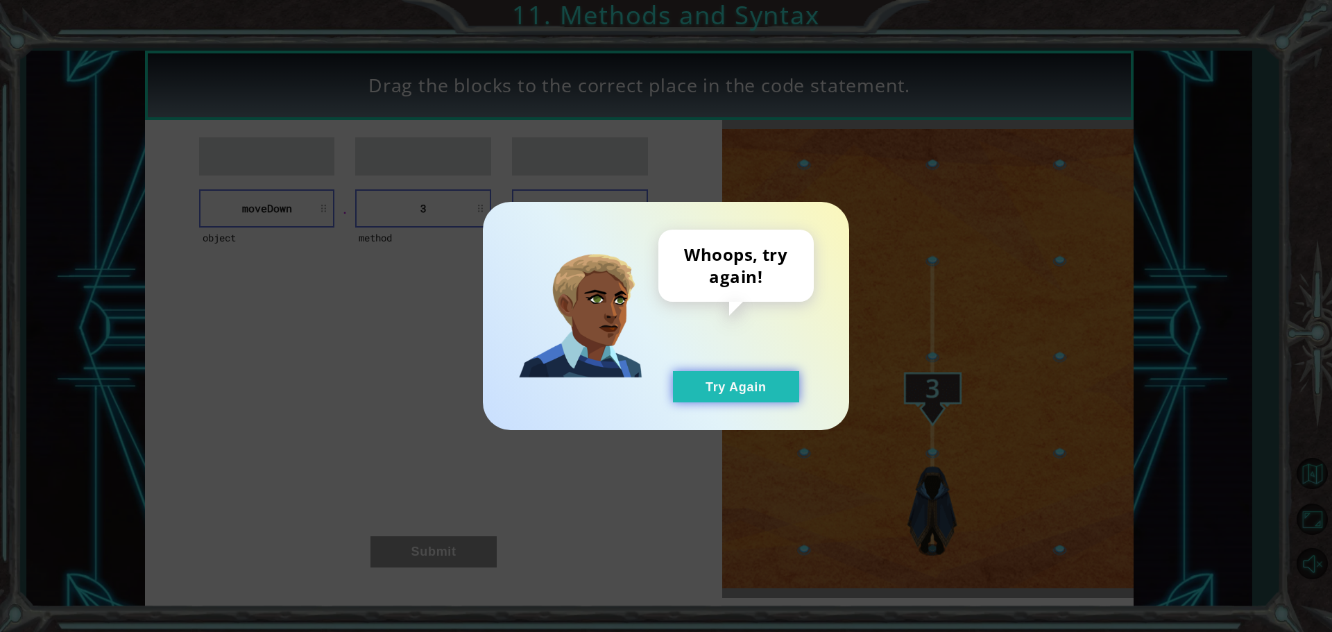
click at [719, 383] on button "Try Again" at bounding box center [736, 386] width 126 height 31
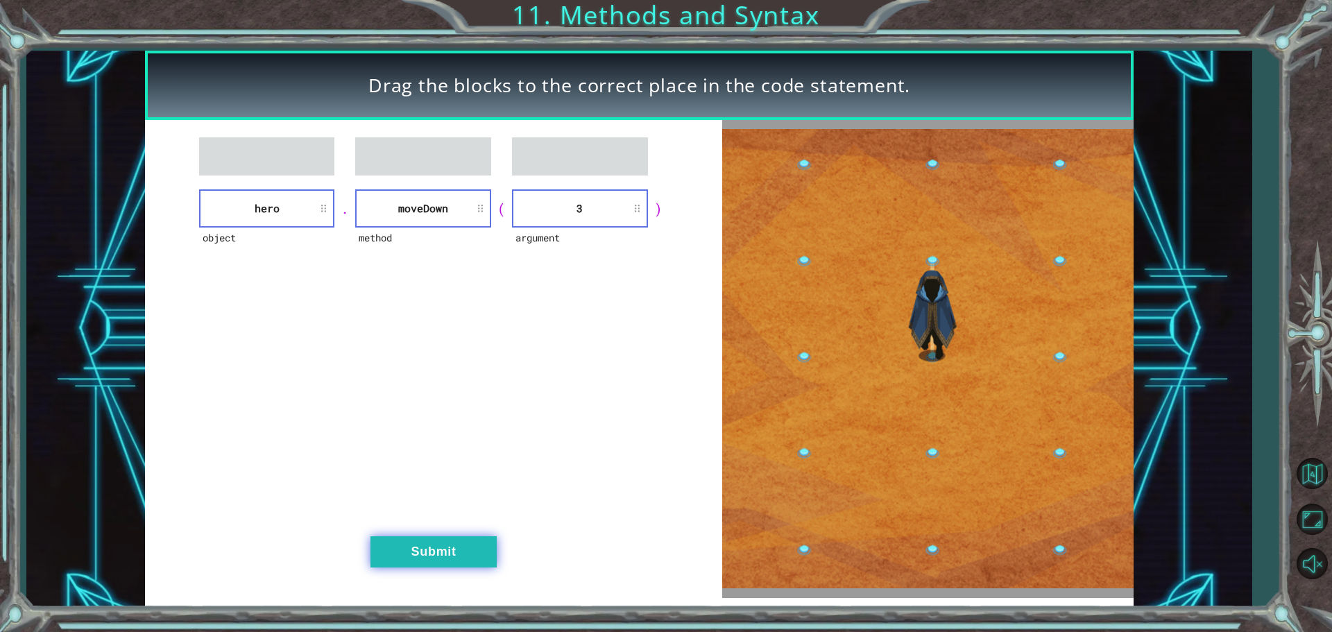
click at [454, 547] on button "Submit" at bounding box center [433, 551] width 126 height 31
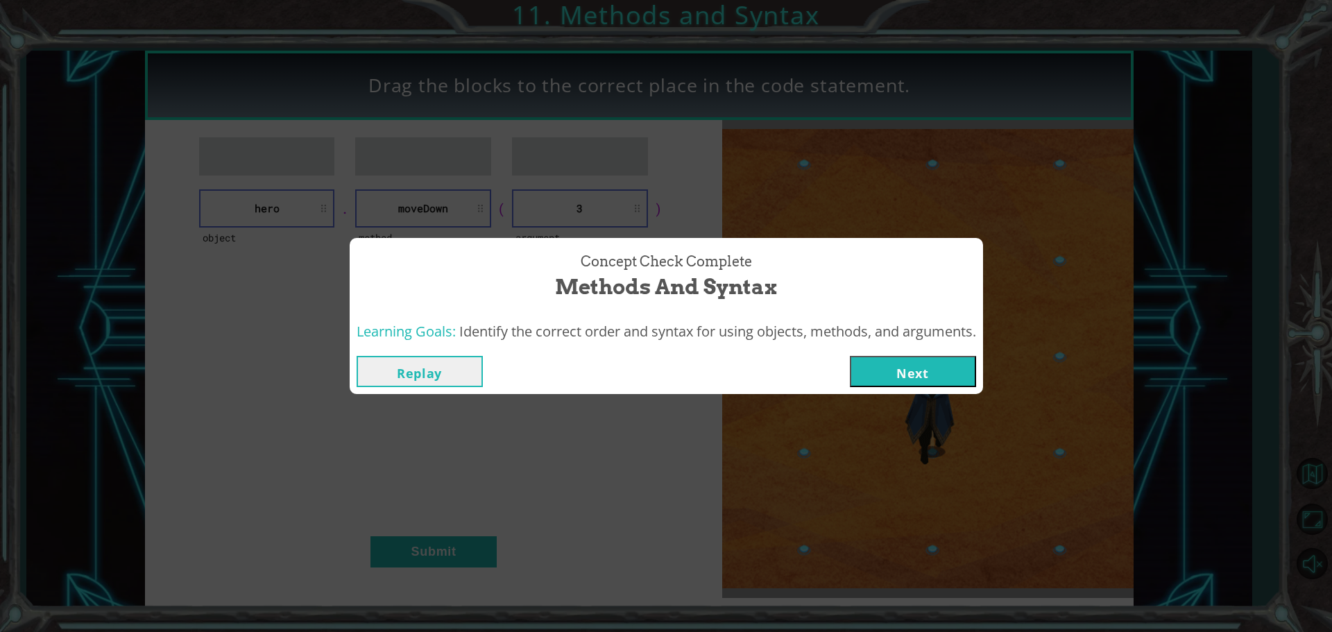
click at [901, 366] on button "Next" at bounding box center [913, 371] width 126 height 31
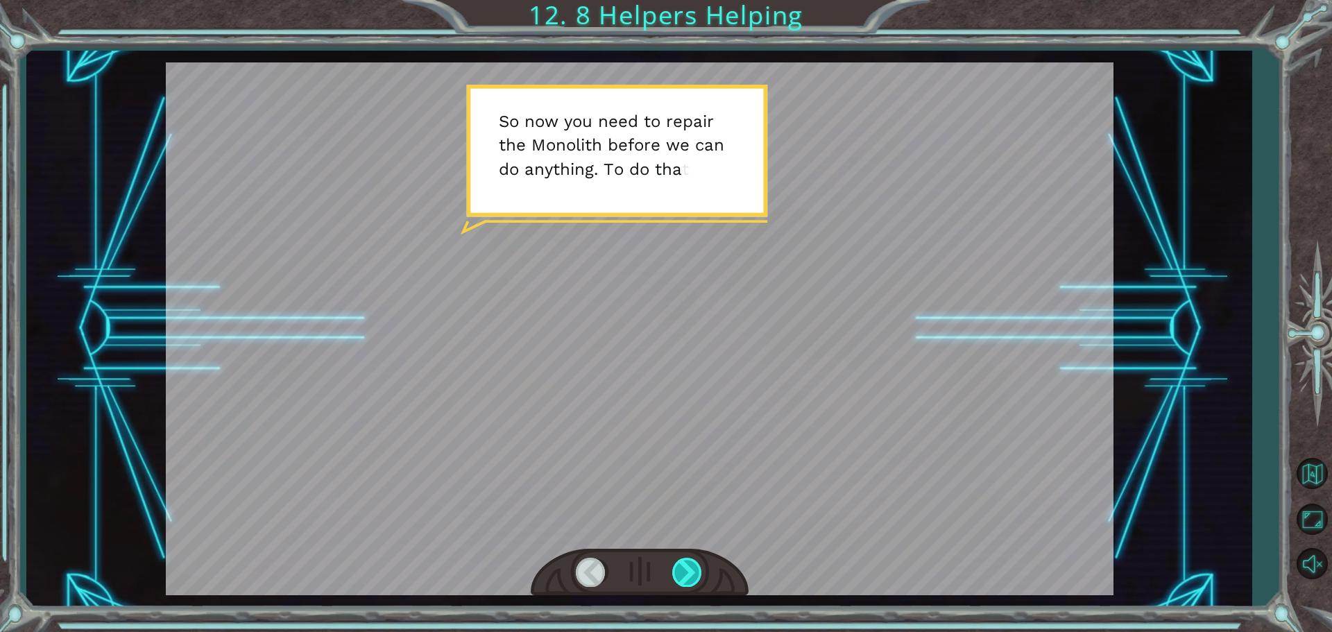
click at [686, 573] on div at bounding box center [687, 572] width 31 height 28
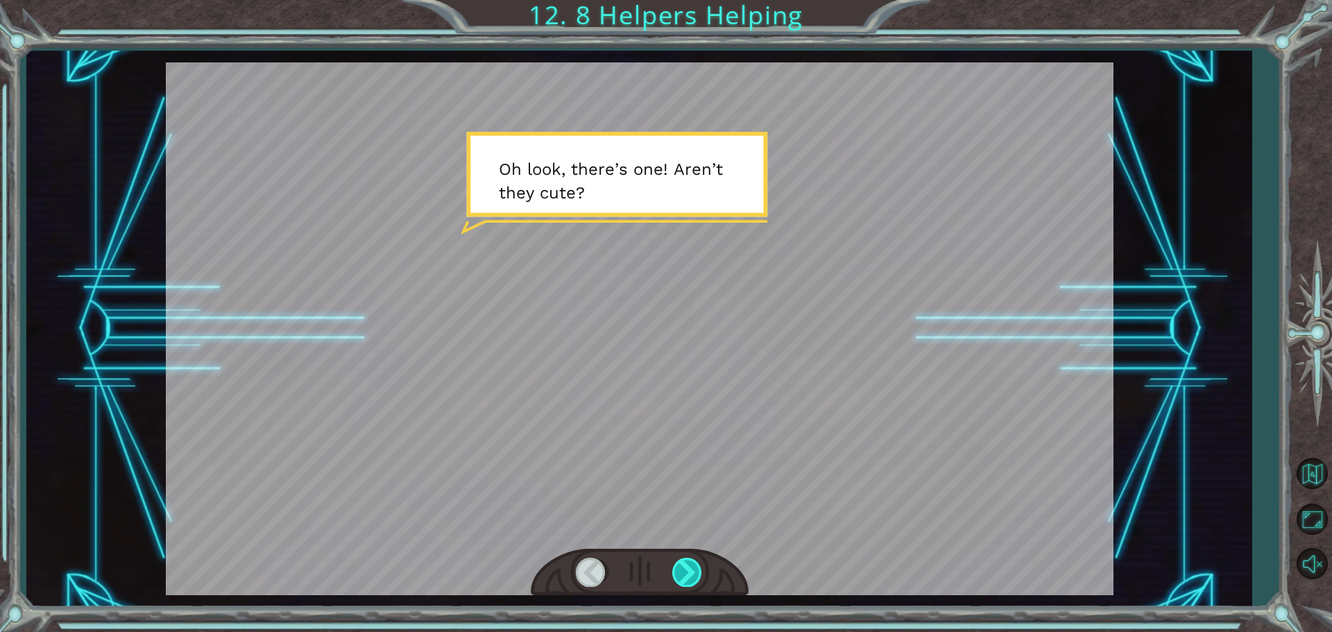
click at [686, 573] on div at bounding box center [687, 572] width 31 height 28
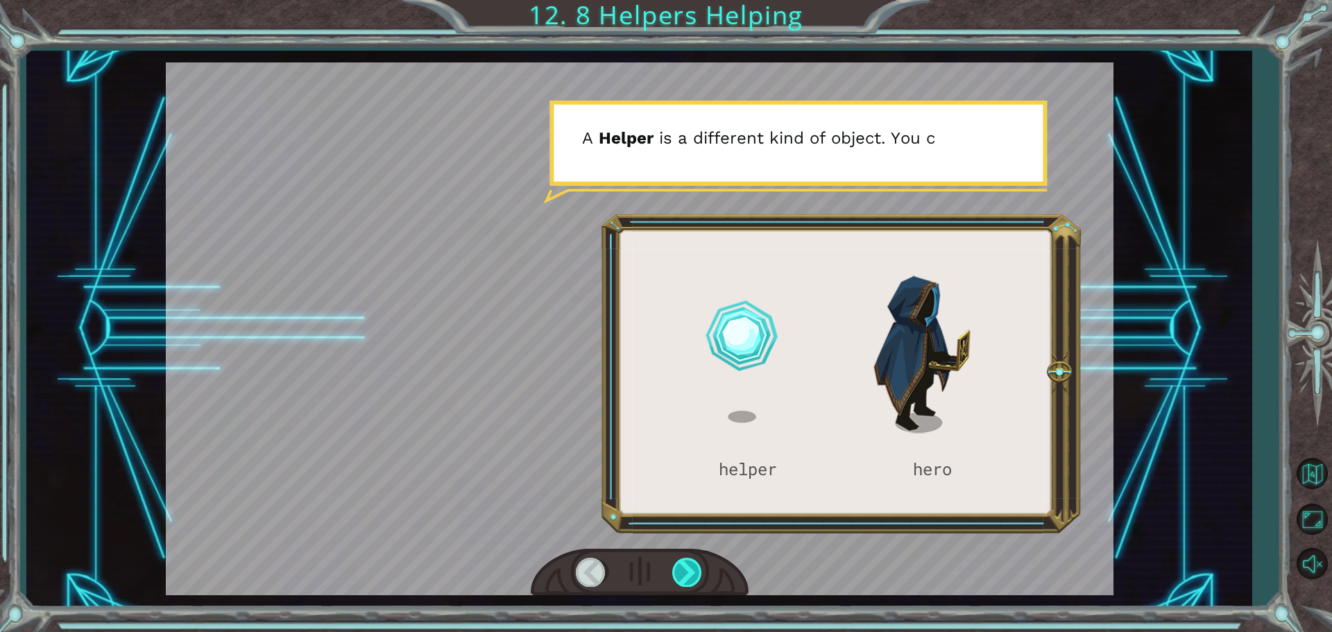
click at [686, 573] on div at bounding box center [687, 572] width 31 height 28
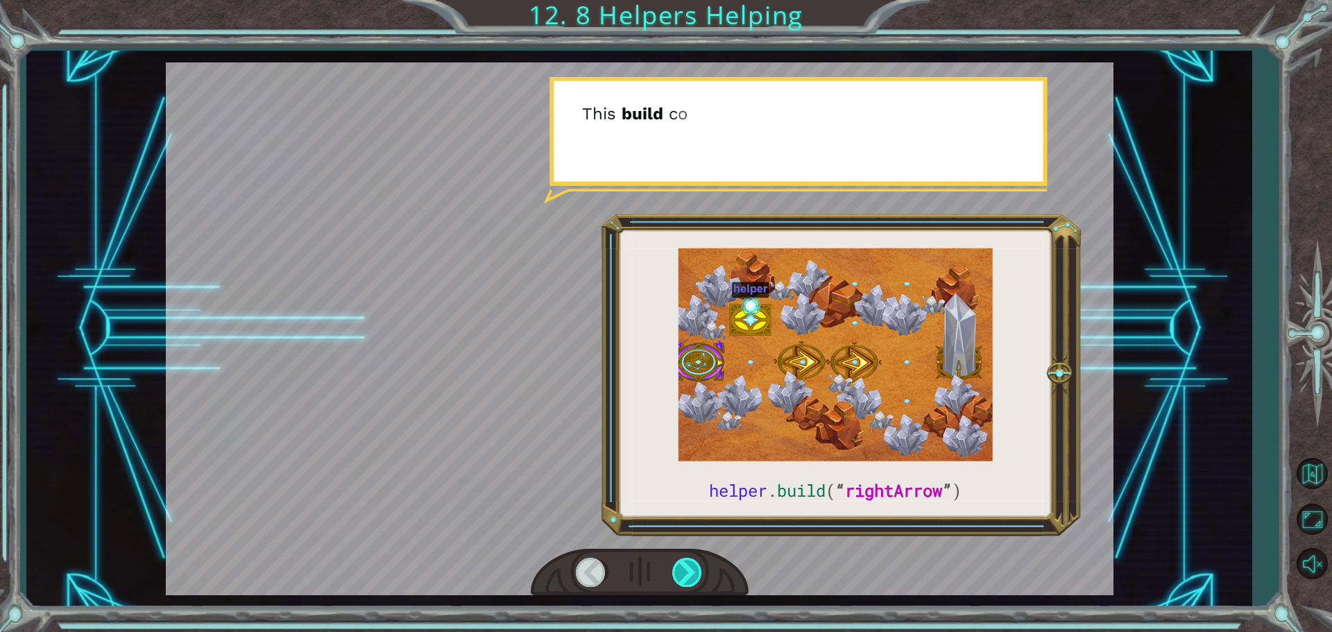
click at [686, 573] on div at bounding box center [687, 572] width 31 height 28
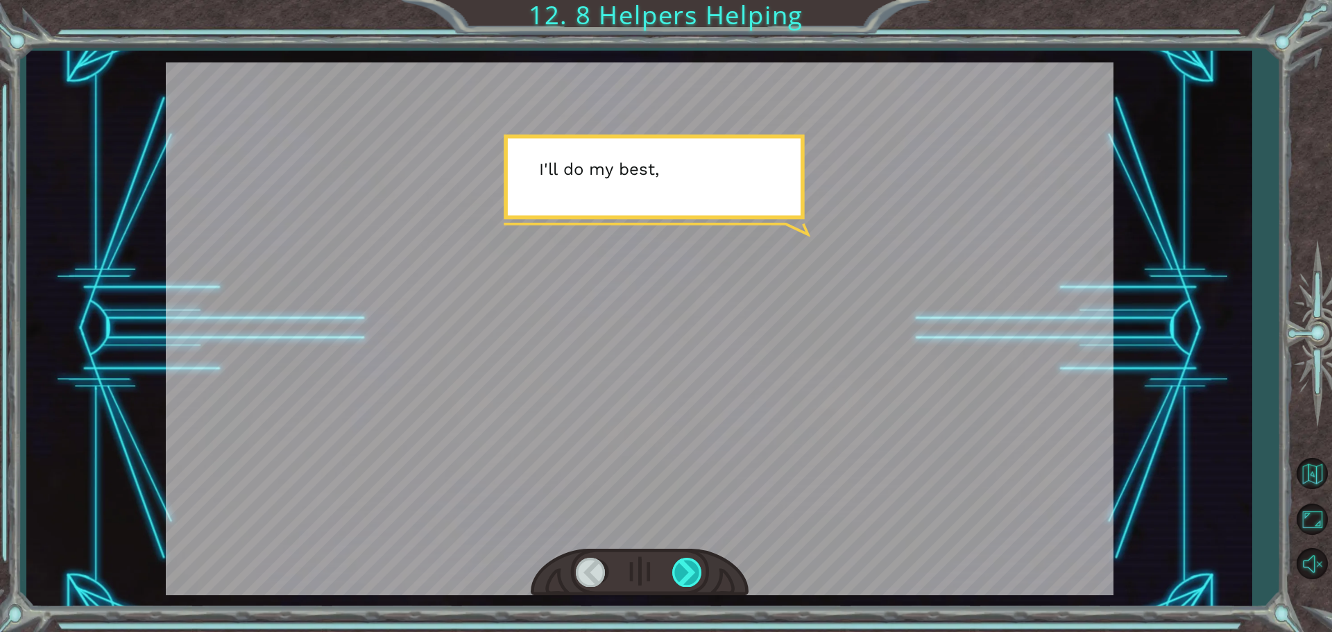
click at [686, 573] on div at bounding box center [687, 572] width 31 height 28
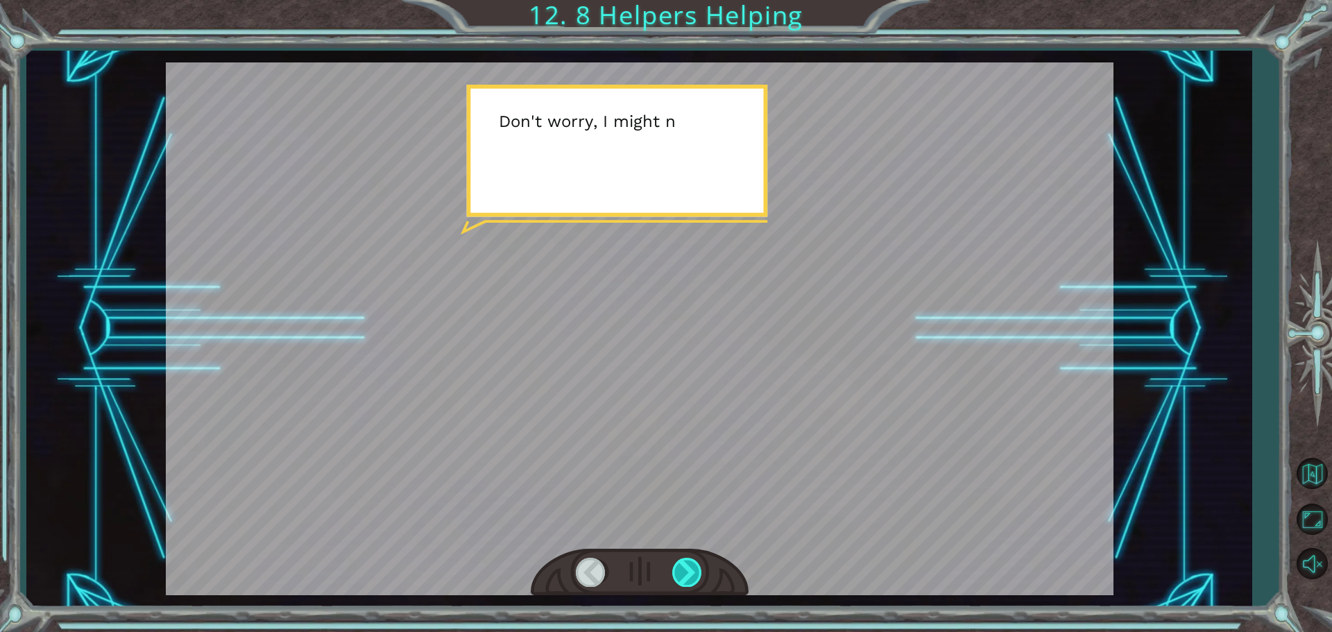
click at [686, 573] on div at bounding box center [687, 572] width 31 height 28
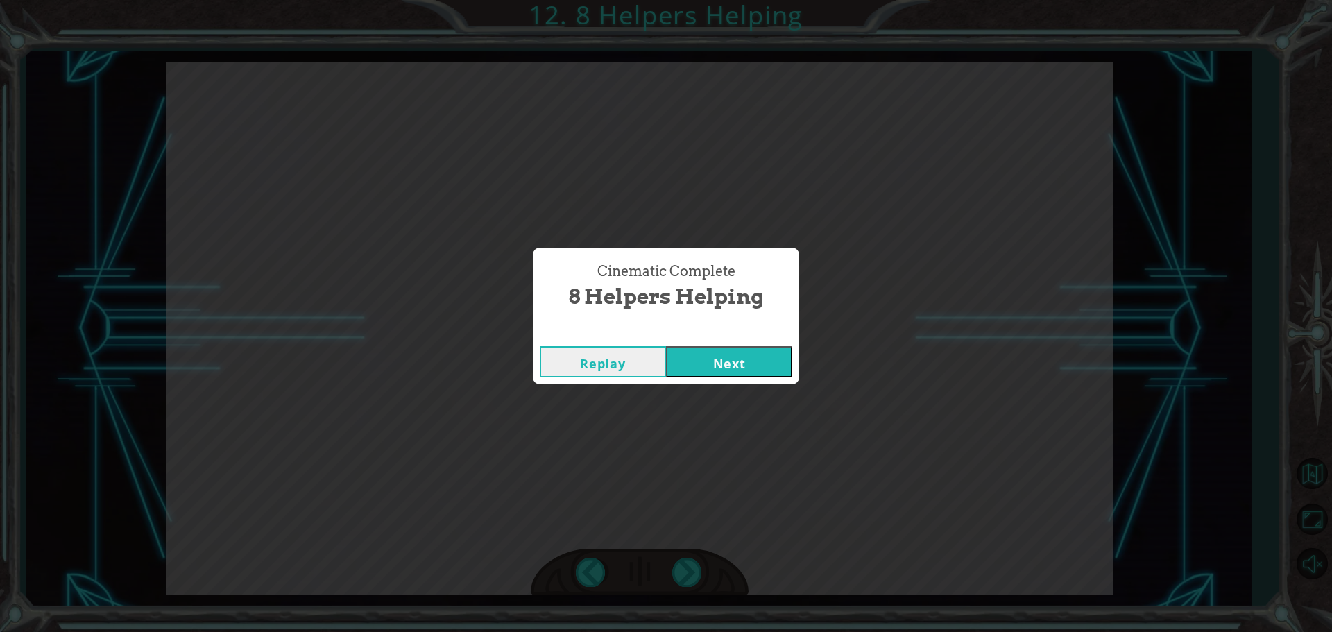
click at [698, 354] on button "Next" at bounding box center [729, 361] width 126 height 31
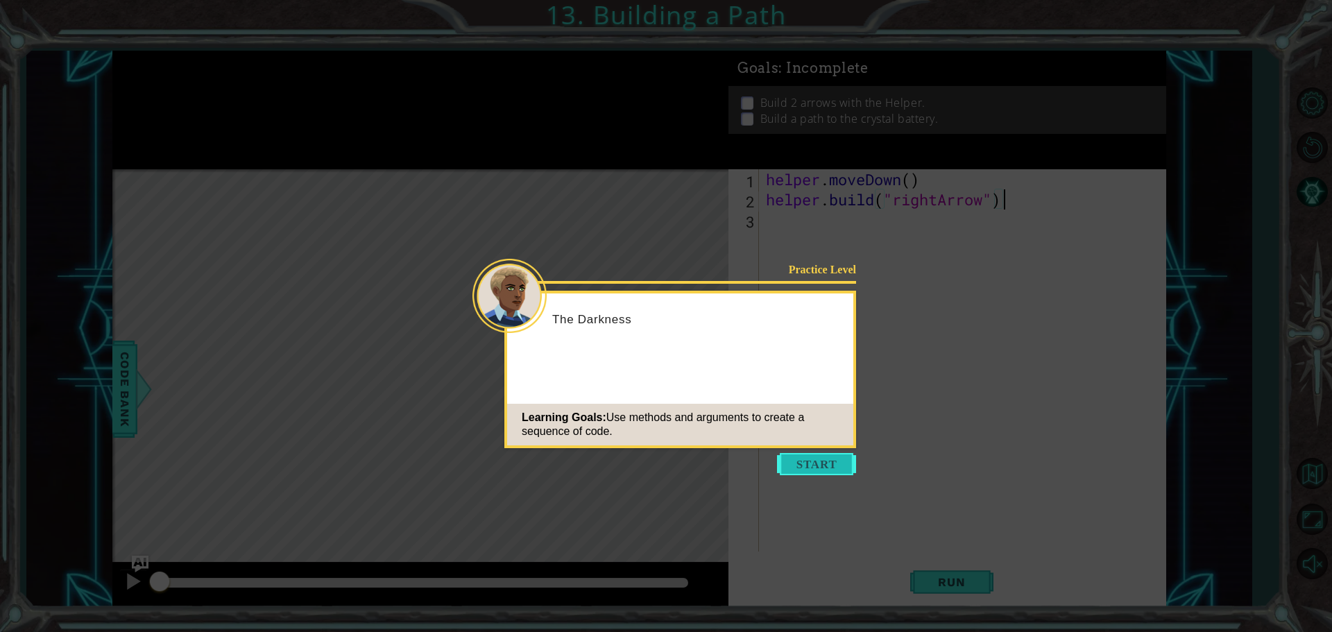
click at [808, 467] on button "Start" at bounding box center [816, 464] width 79 height 22
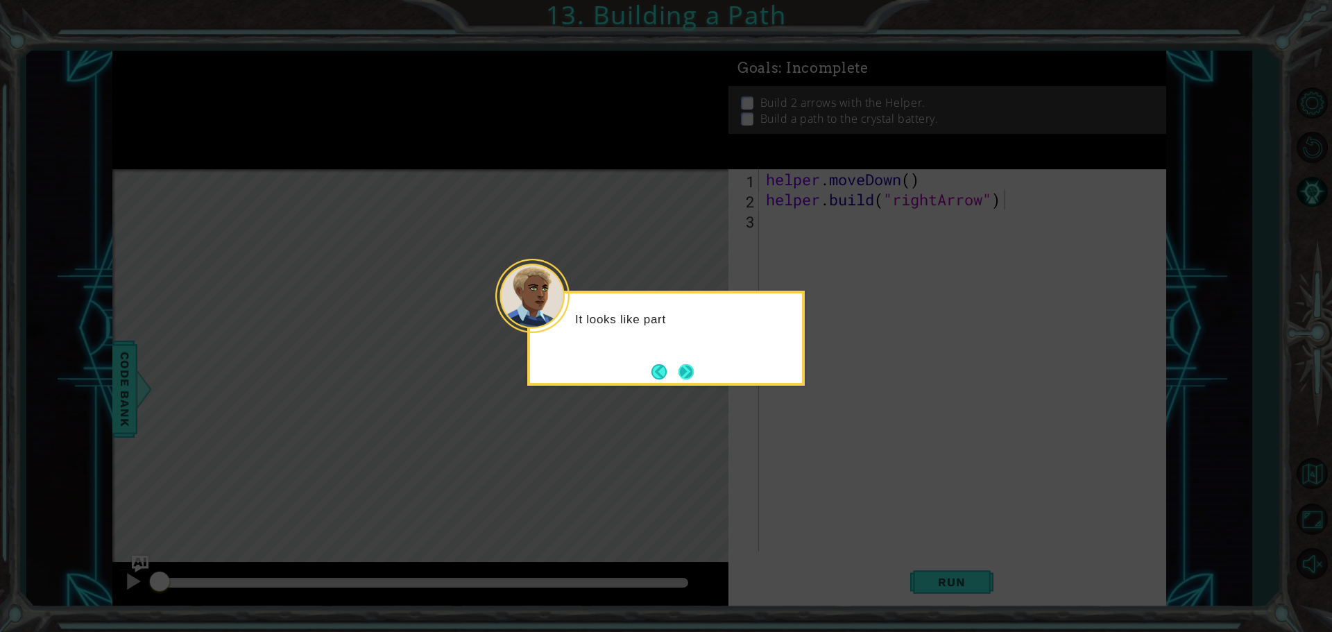
click at [689, 370] on button "Next" at bounding box center [685, 371] width 15 height 15
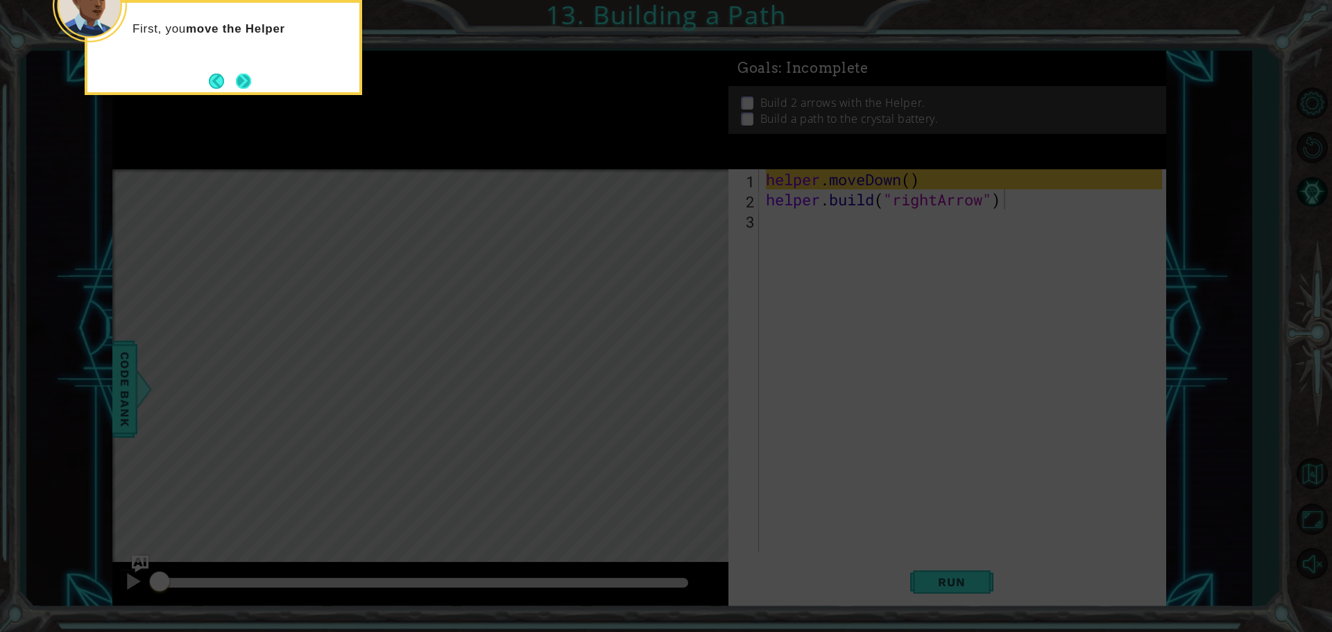
click at [248, 83] on button "Next" at bounding box center [243, 81] width 15 height 15
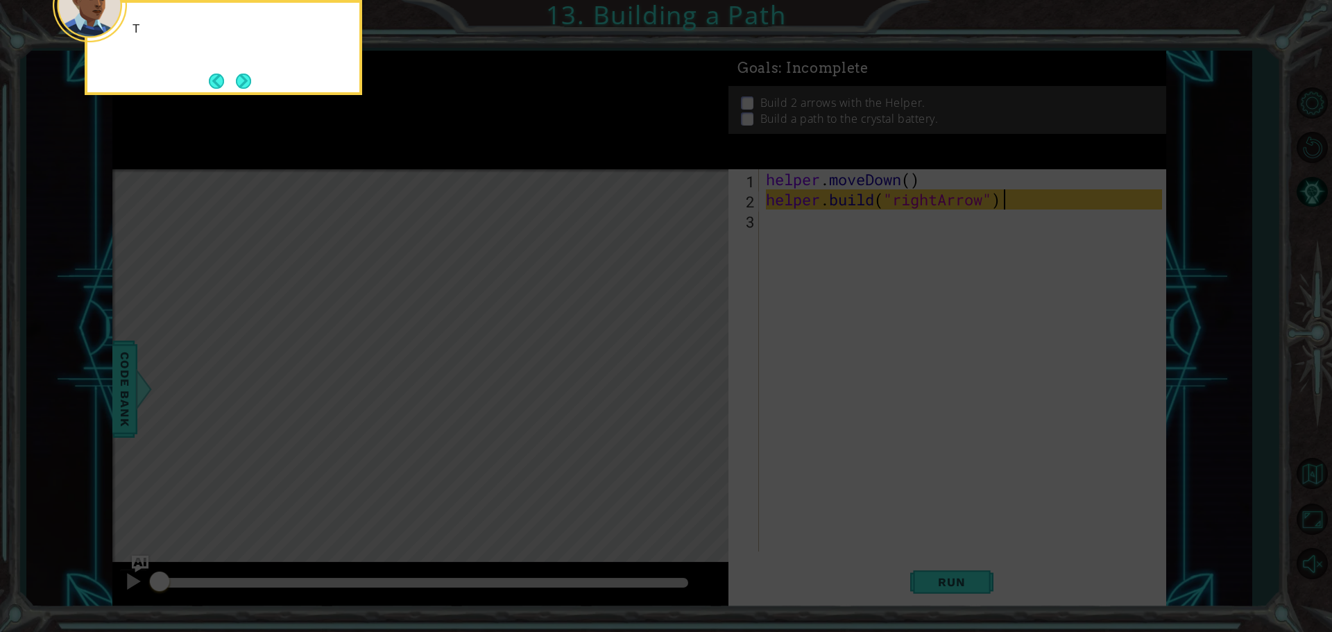
click at [248, 83] on button "Next" at bounding box center [243, 81] width 15 height 15
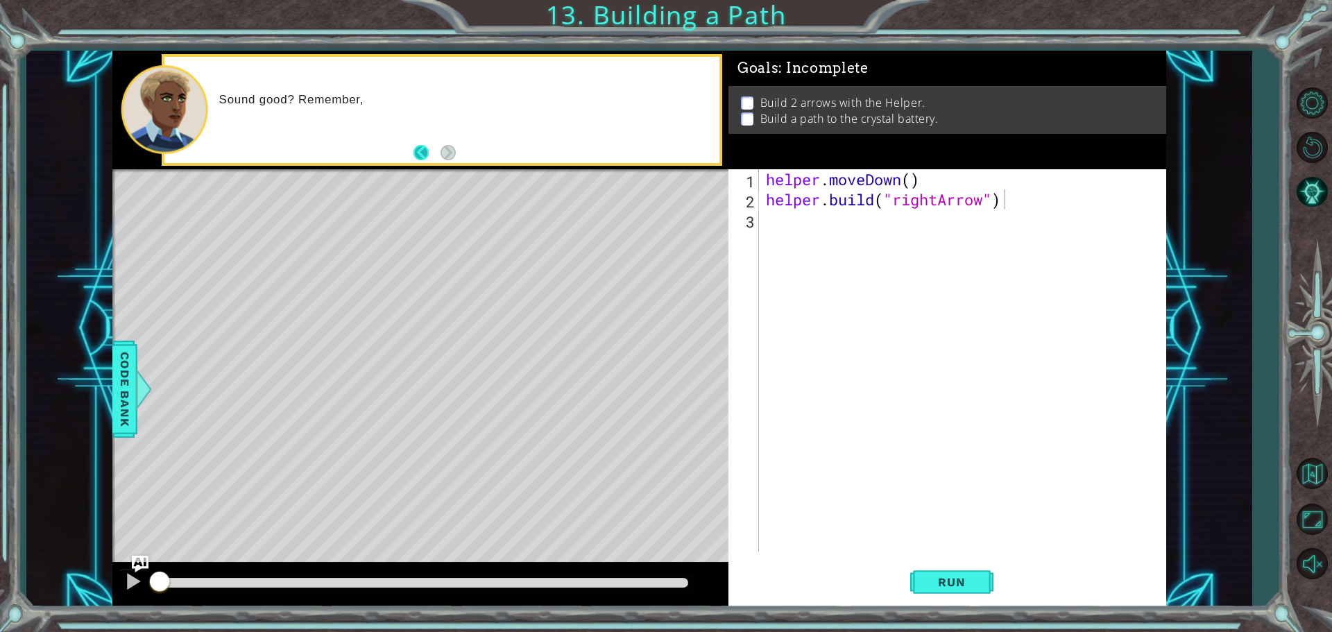
click at [423, 155] on button "Back" at bounding box center [426, 152] width 27 height 15
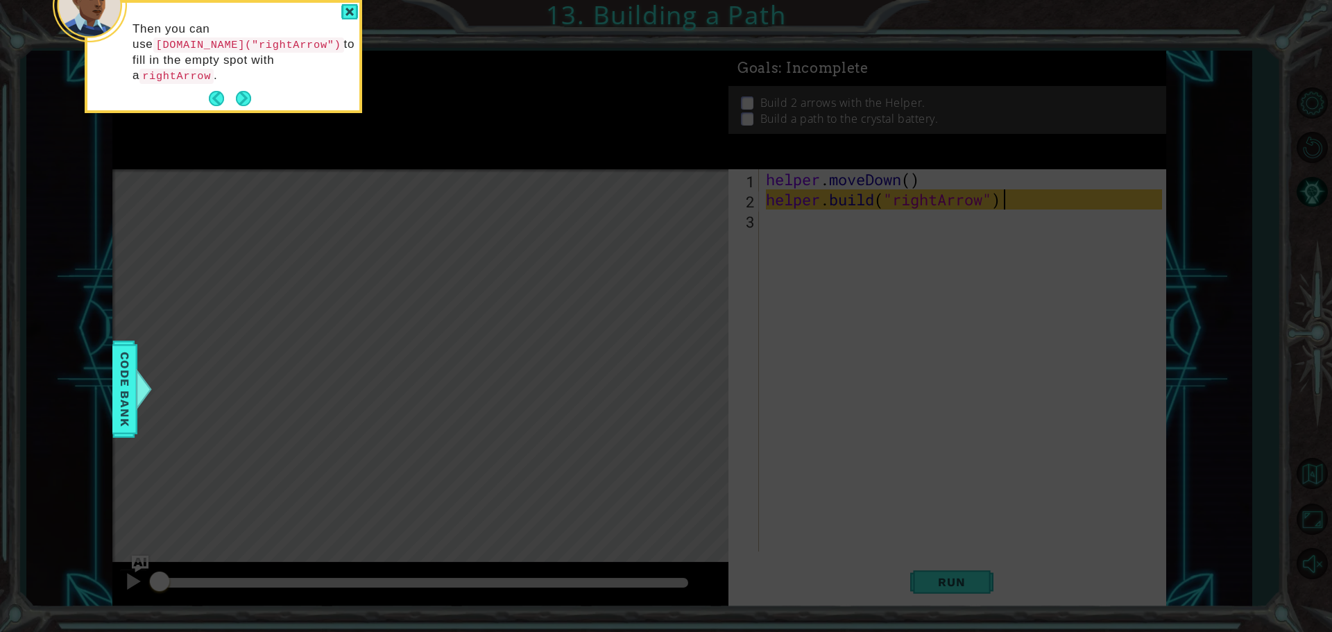
click at [350, 7] on div at bounding box center [349, 12] width 17 height 16
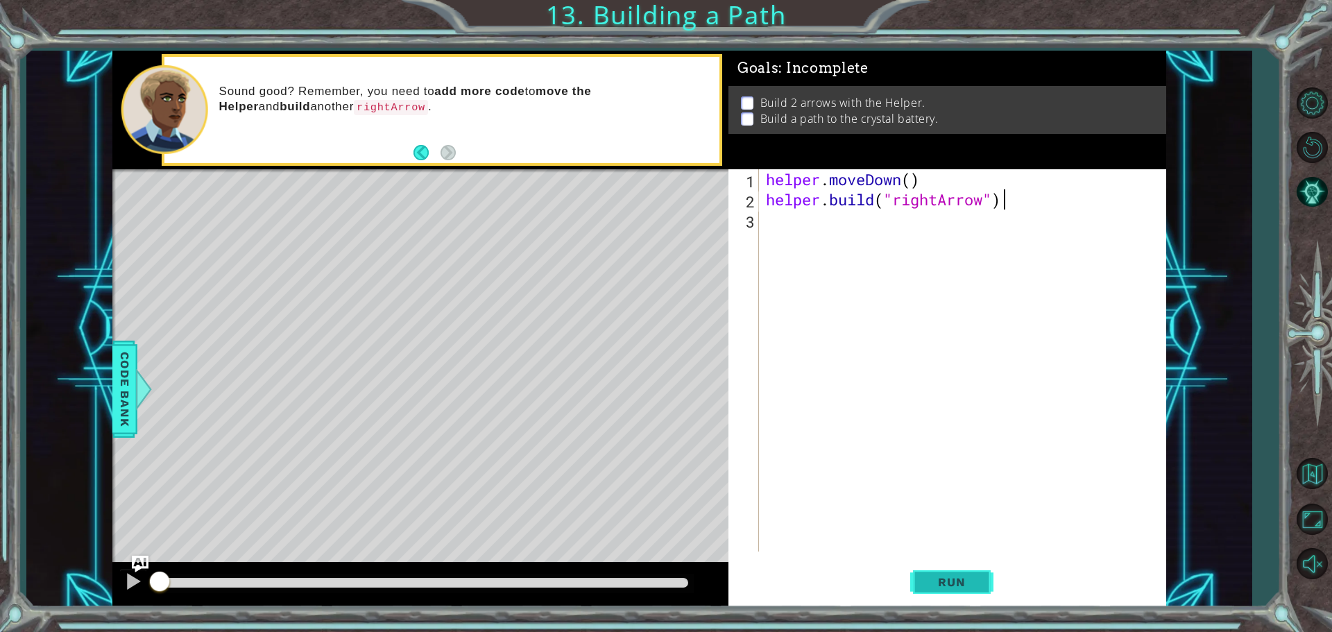
click at [956, 569] on button "Run" at bounding box center [951, 582] width 83 height 44
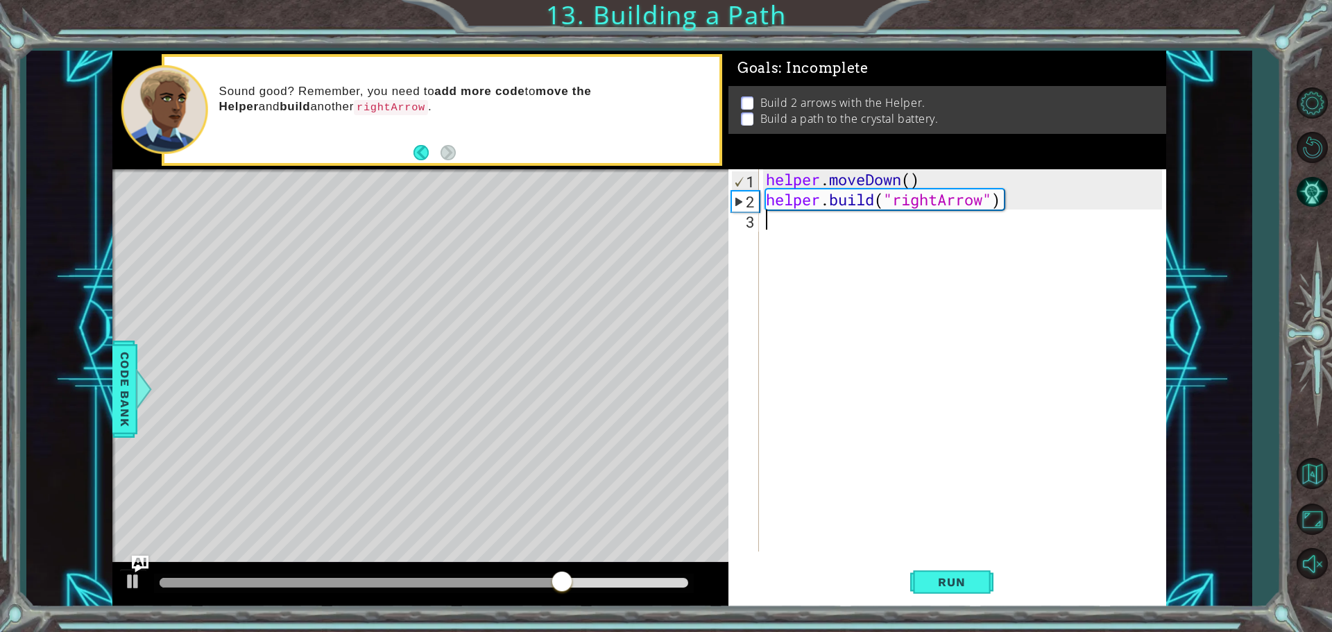
click at [824, 234] on div "helper . moveDown ( ) helper . build ( "rightArrow" )" at bounding box center [966, 380] width 406 height 422
